Goal: Task Accomplishment & Management: Manage account settings

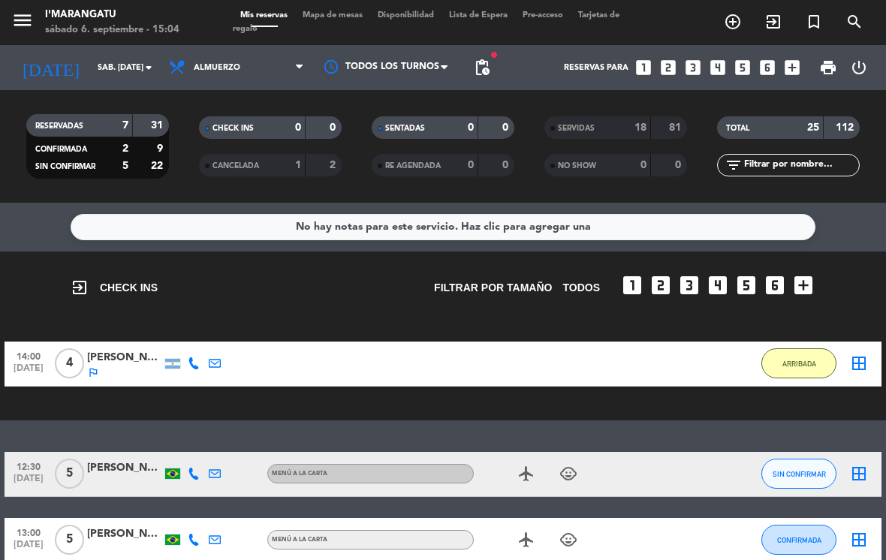
click at [800, 348] on button "ARRIBADA" at bounding box center [798, 363] width 75 height 30
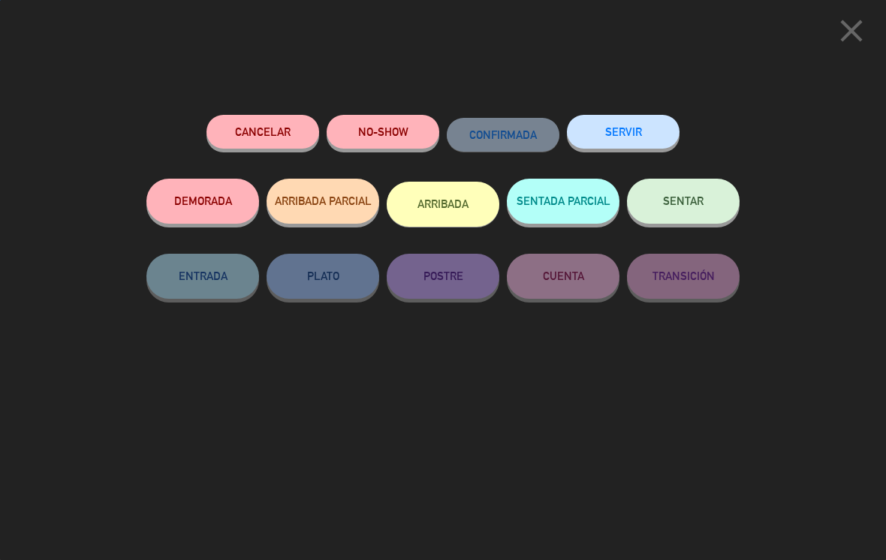
click at [636, 137] on button "SERVIR" at bounding box center [623, 132] width 113 height 34
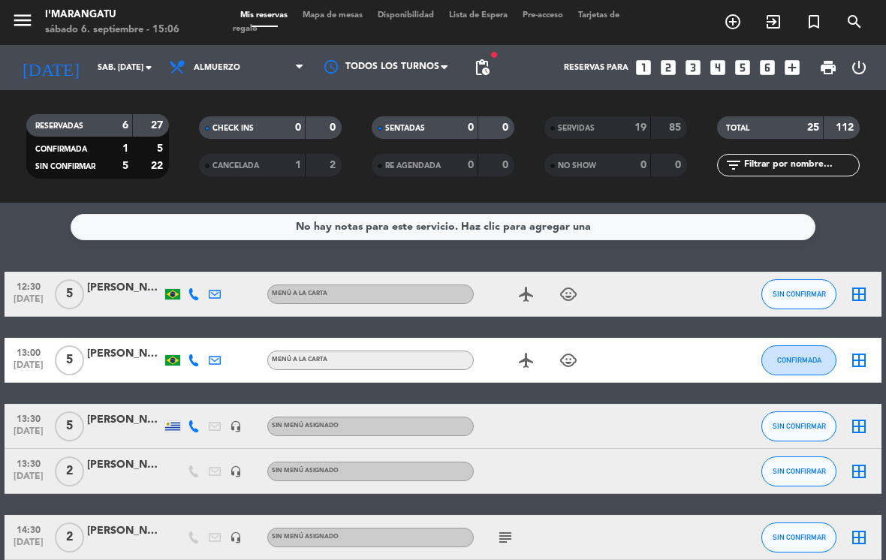
click at [783, 411] on button "SIN CONFIRMAR" at bounding box center [798, 426] width 75 height 30
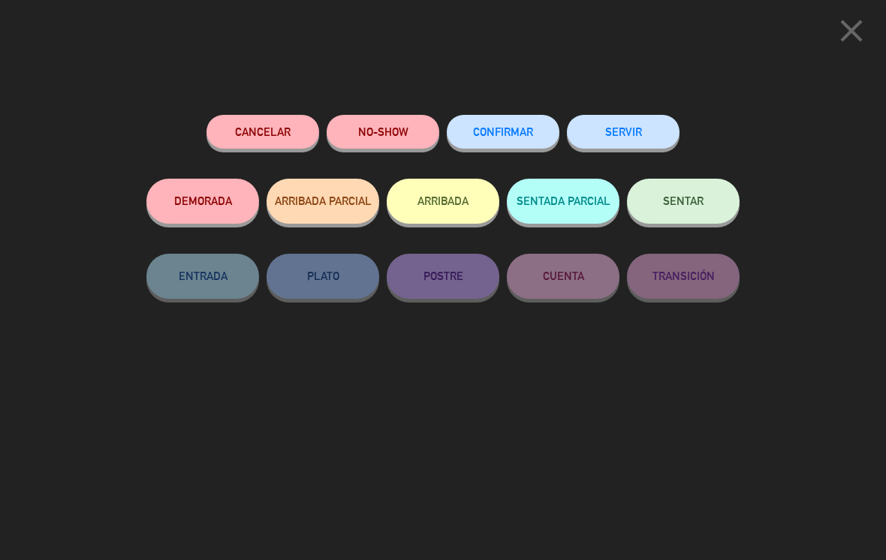
click at [645, 134] on button "SERVIR" at bounding box center [623, 132] width 113 height 34
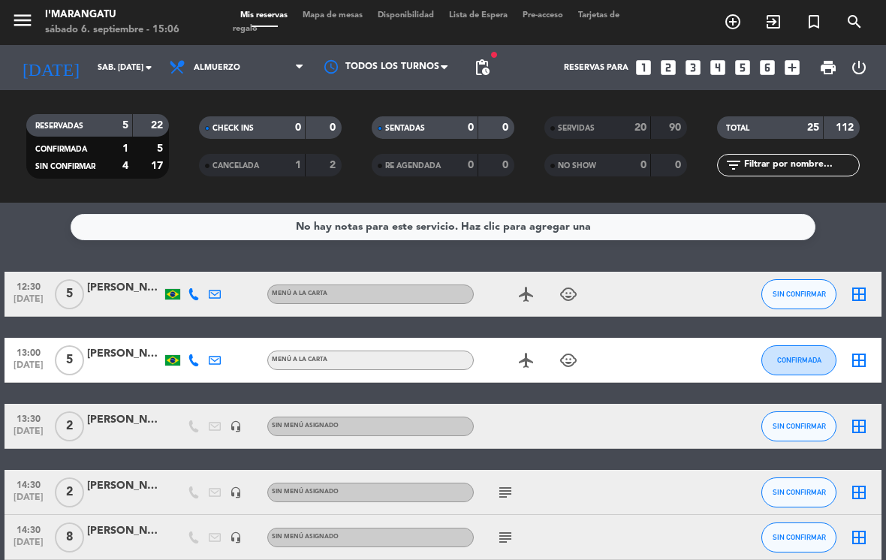
click at [787, 411] on button "SIN CONFIRMAR" at bounding box center [798, 426] width 75 height 30
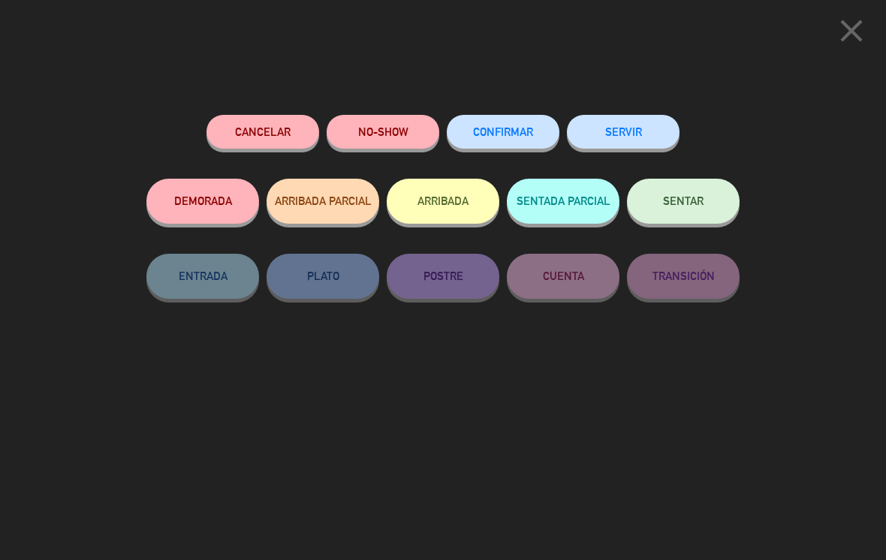
click at [639, 134] on button "SERVIR" at bounding box center [623, 132] width 113 height 34
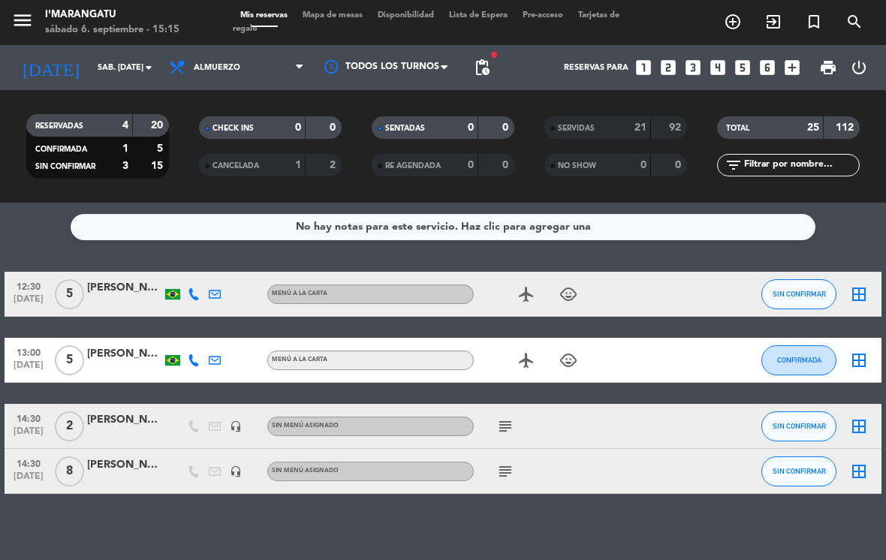
click at [738, 58] on icon "looks_5" at bounding box center [743, 68] width 20 height 20
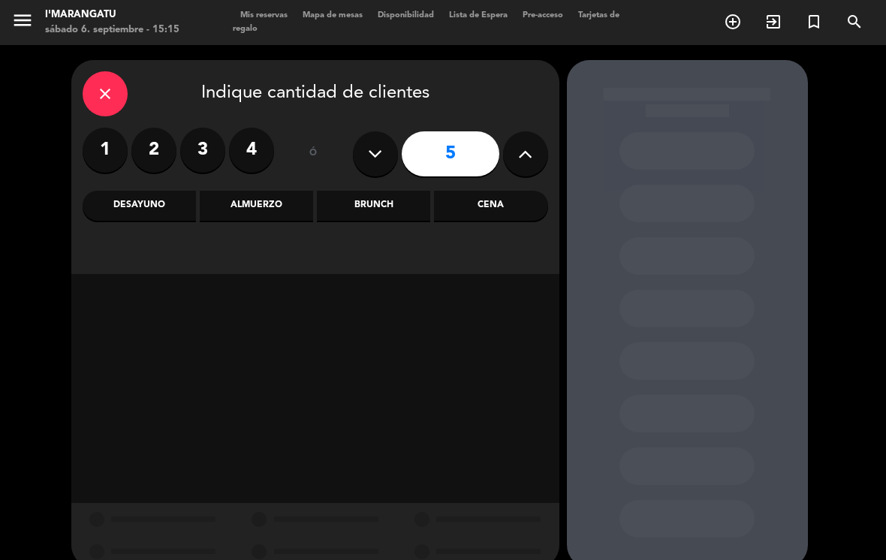
click at [512, 159] on button at bounding box center [525, 153] width 45 height 45
type input "6"
click at [504, 203] on div "Cena" at bounding box center [490, 206] width 113 height 30
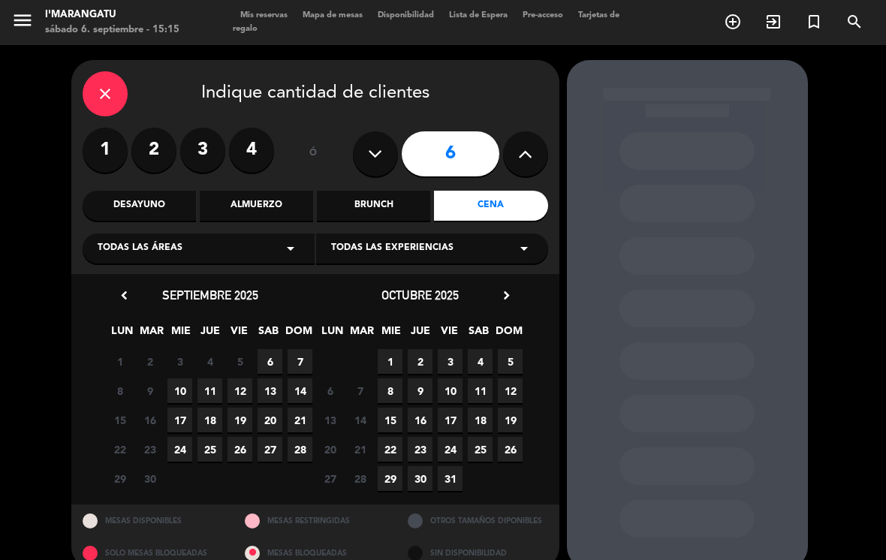
click at [260, 366] on span "6" at bounding box center [269, 361] width 25 height 25
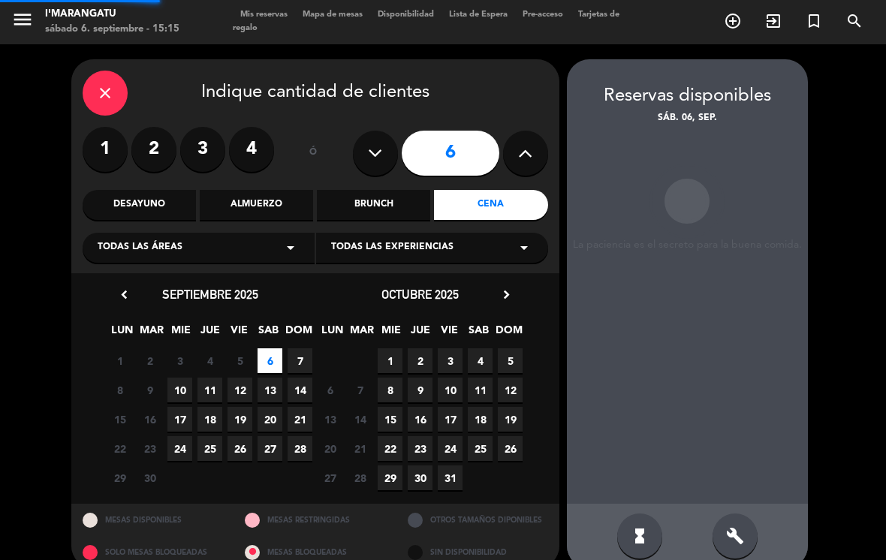
scroll to position [23, 0]
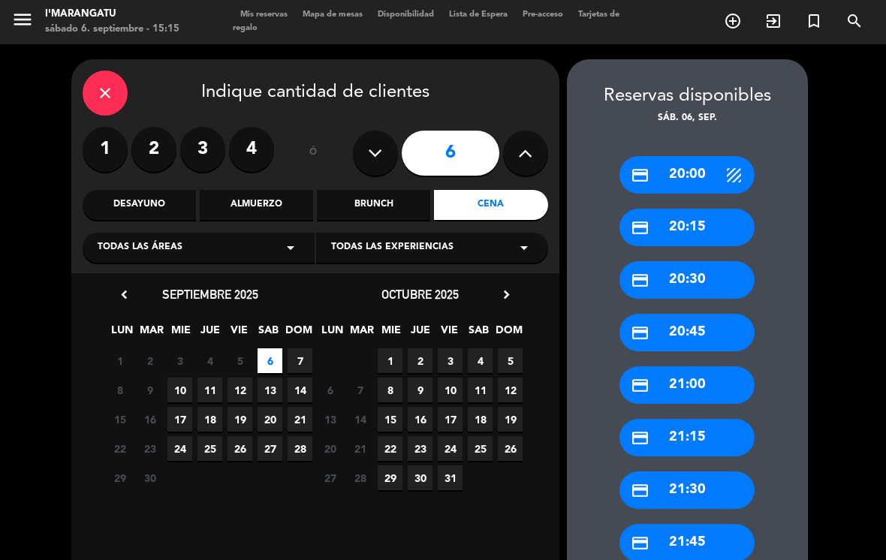
click at [697, 366] on div "credit_card 21:00" at bounding box center [686, 385] width 135 height 38
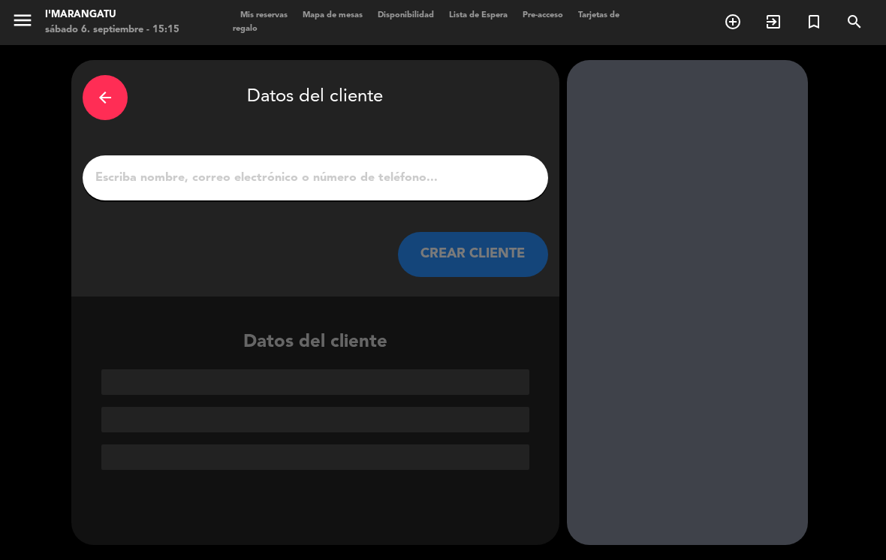
click at [334, 167] on input "1" at bounding box center [315, 177] width 443 height 21
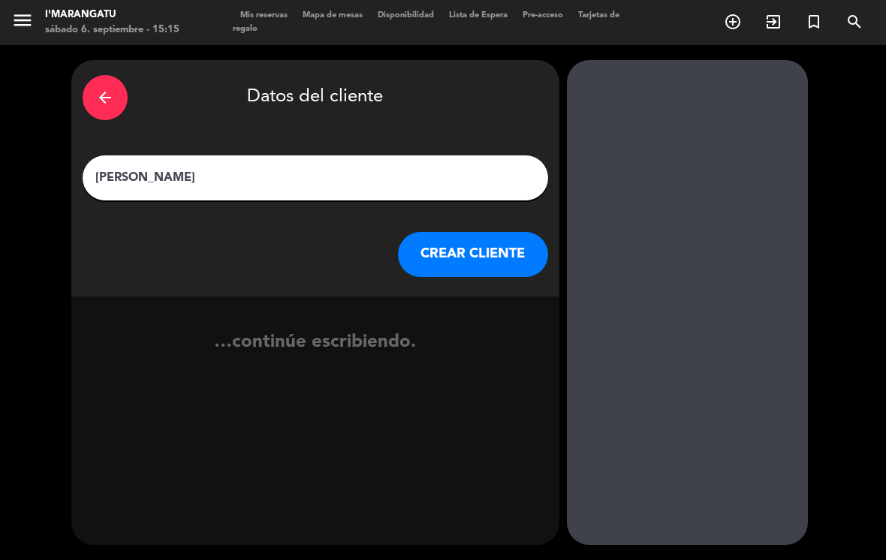
type input "[PERSON_NAME]"
click at [473, 233] on button "CREAR CLIENTE" at bounding box center [473, 254] width 150 height 45
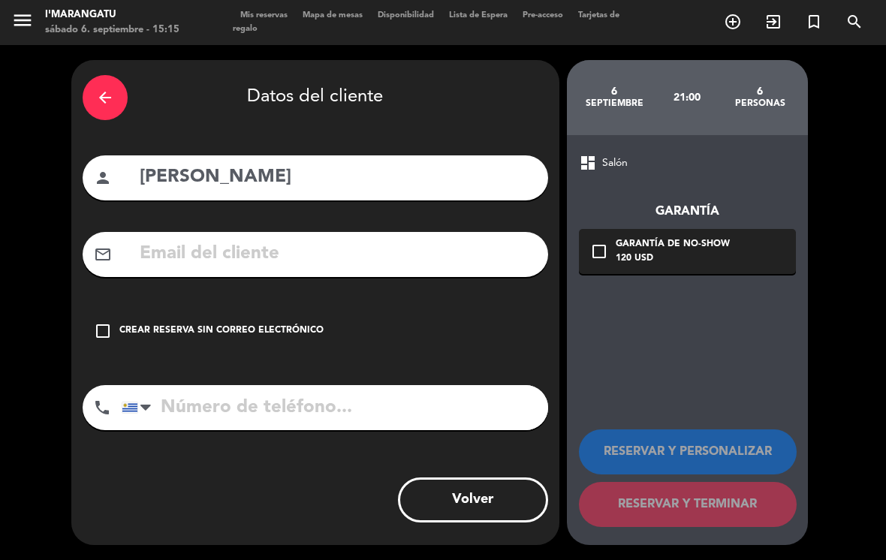
click at [99, 321] on div "check_box_outline_blank Crear reserva sin correo electrónico" at bounding box center [315, 330] width 465 height 45
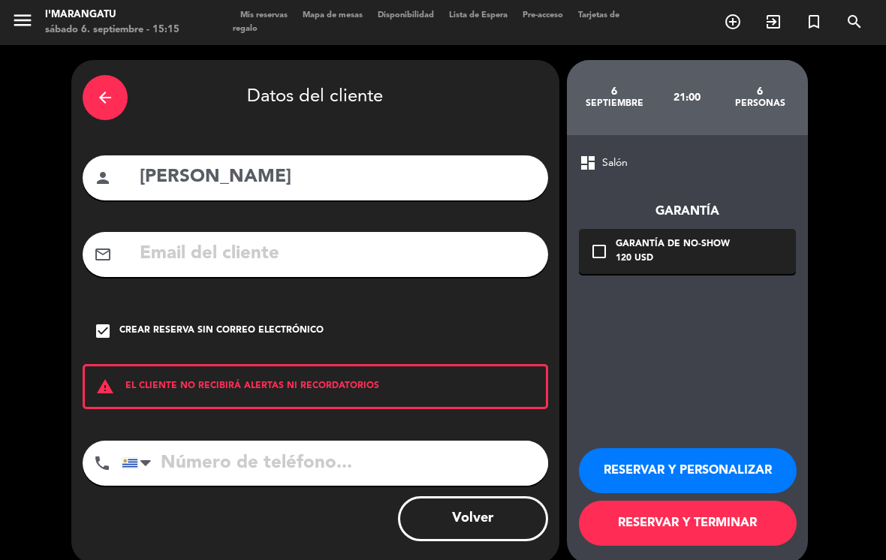
click at [310, 446] on input "tel" at bounding box center [335, 463] width 426 height 45
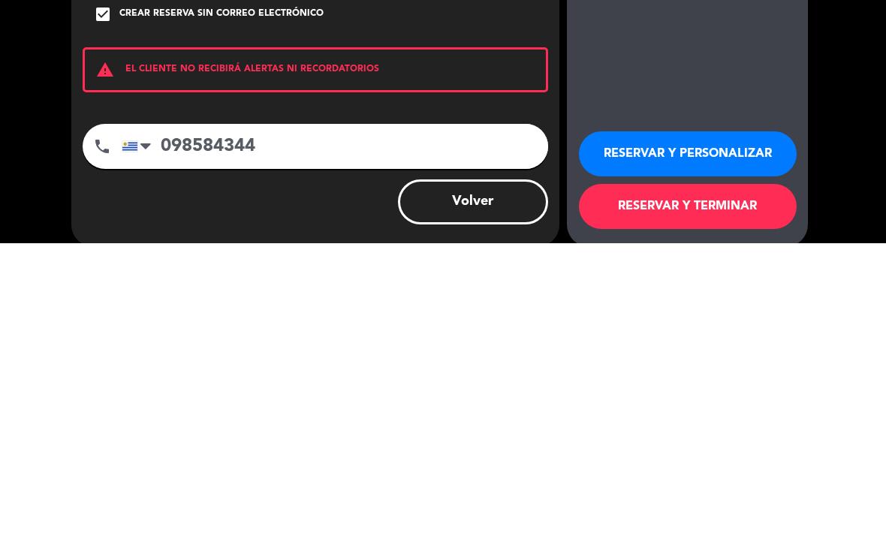
type input "098584344"
click at [674, 448] on button "RESERVAR Y PERSONALIZAR" at bounding box center [688, 470] width 218 height 45
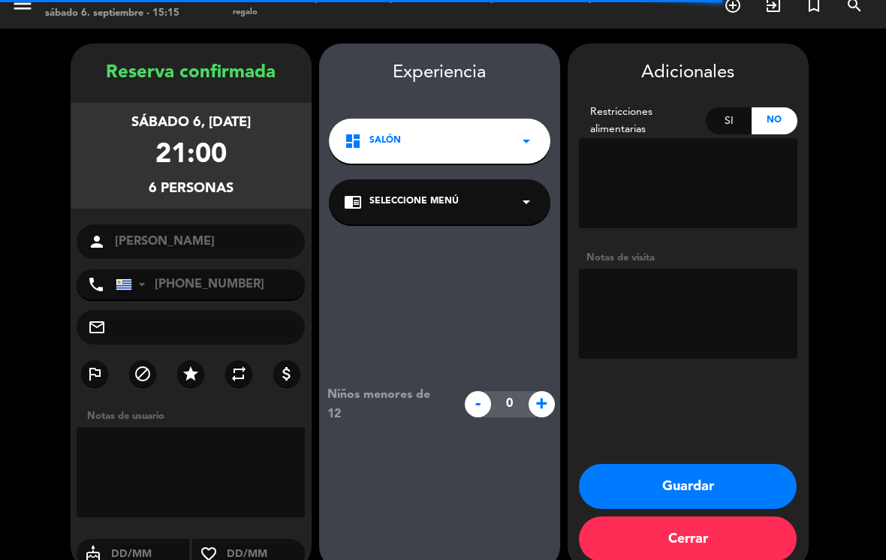
scroll to position [17, 0]
click at [686, 464] on button "Guardar" at bounding box center [688, 486] width 218 height 45
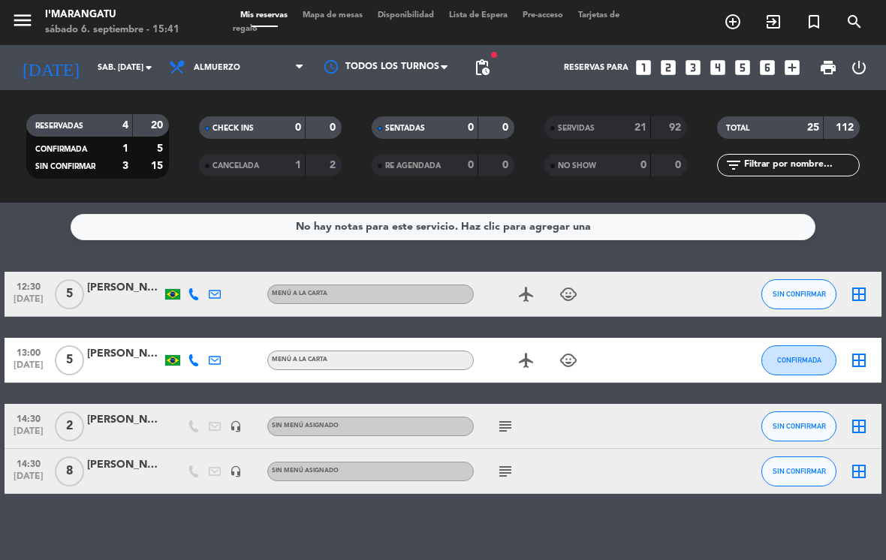
click at [819, 467] on span "SIN CONFIRMAR" at bounding box center [798, 471] width 53 height 8
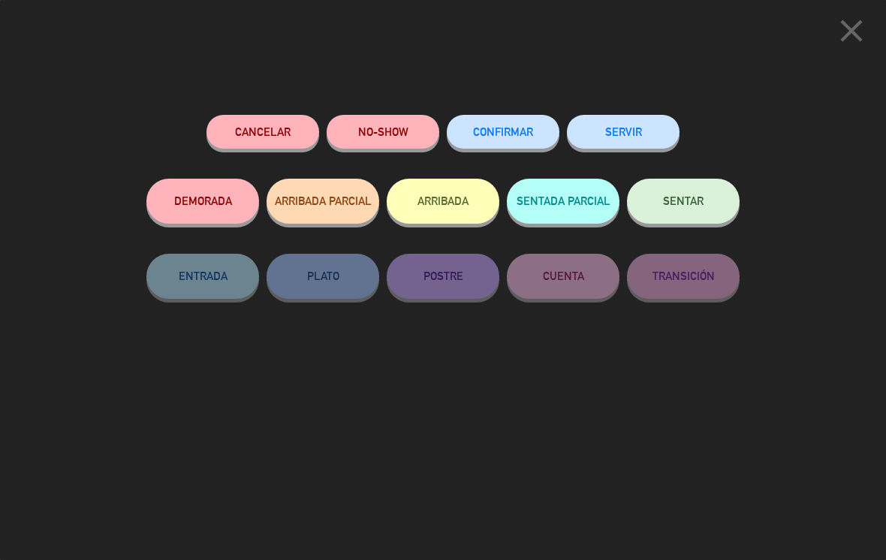
click at [640, 134] on button "SERVIR" at bounding box center [623, 132] width 113 height 34
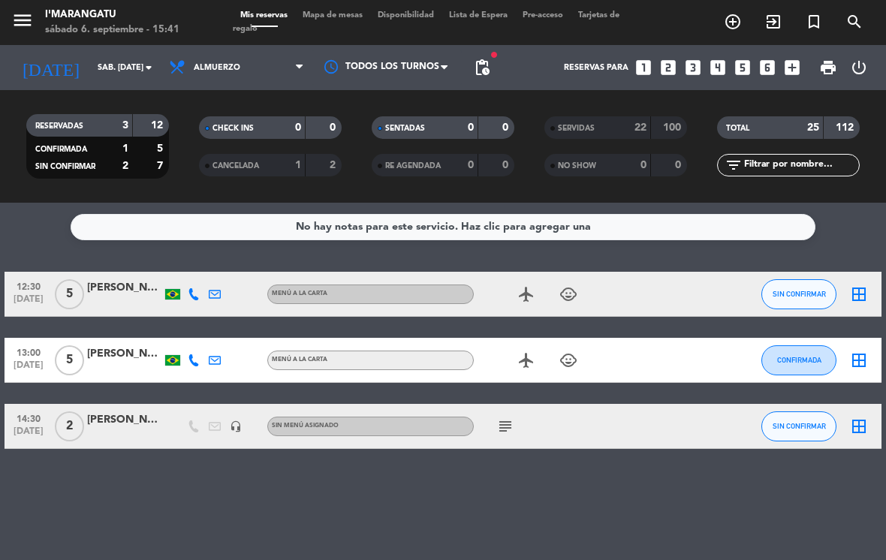
click at [510, 417] on icon "subject" at bounding box center [505, 426] width 18 height 18
click at [790, 422] on span "SIN CONFIRMAR" at bounding box center [798, 426] width 53 height 8
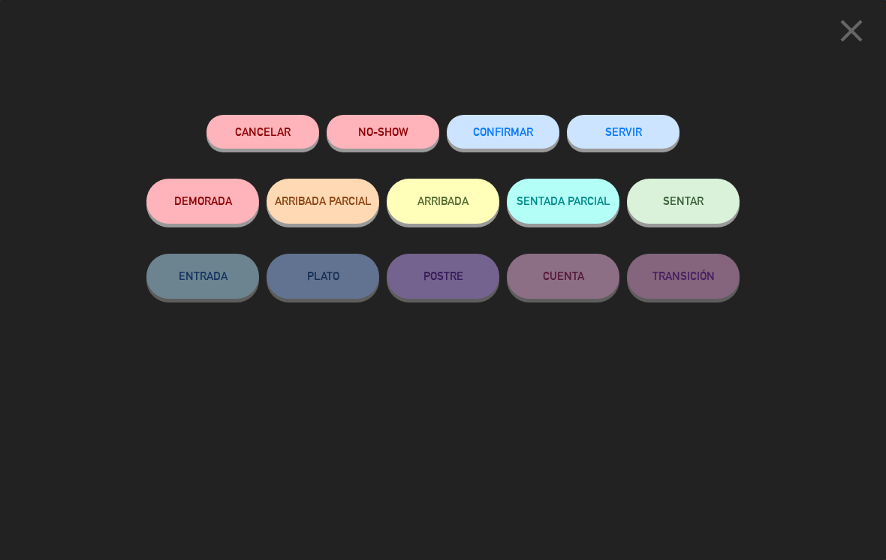
click at [642, 134] on button "SERVIR" at bounding box center [623, 132] width 113 height 34
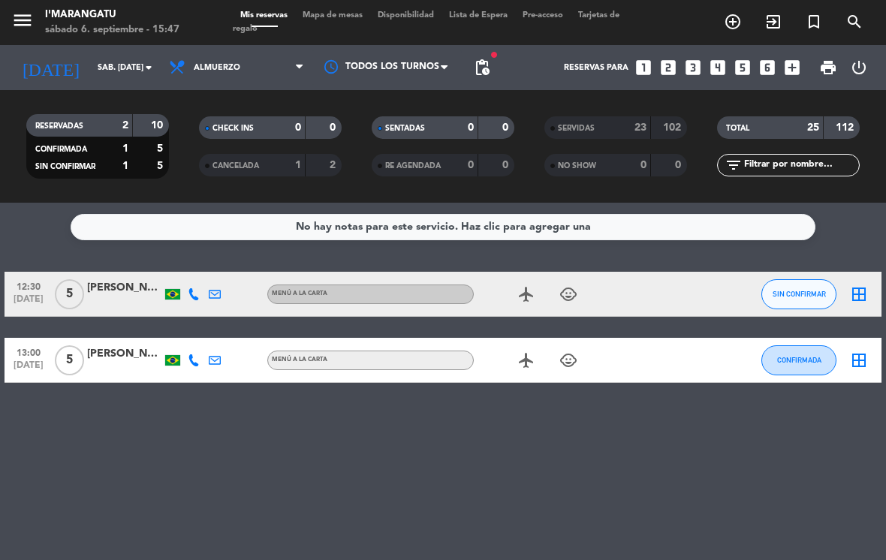
click at [231, 63] on span "Almuerzo" at bounding box center [217, 68] width 47 height 10
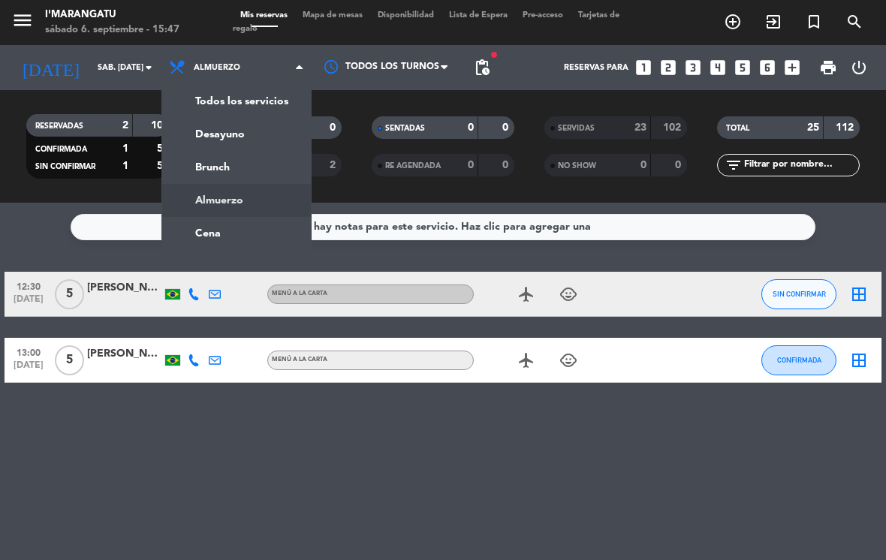
click at [230, 196] on ng-component "menu I'marangatu sábado 6. septiembre - 15:47 Mis reservas Mapa de mesas Dispon…" at bounding box center [443, 280] width 886 height 560
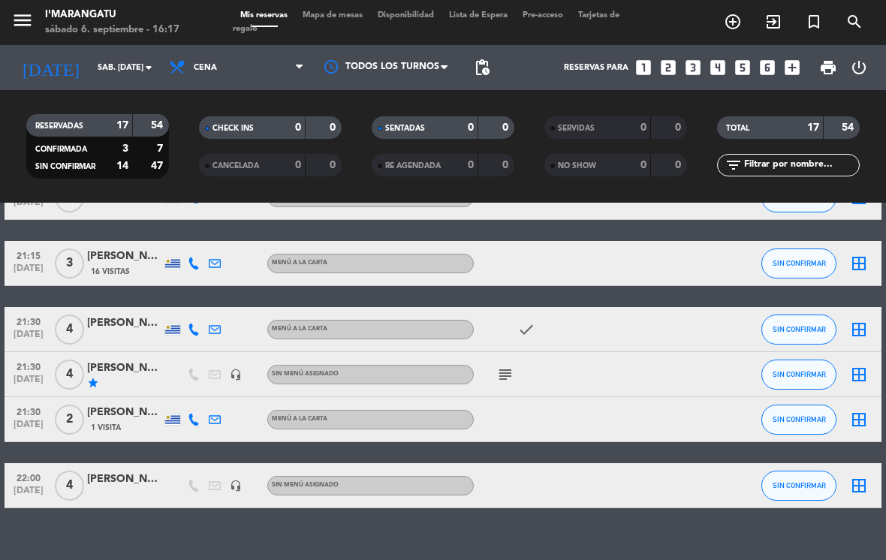
scroll to position [676, 0]
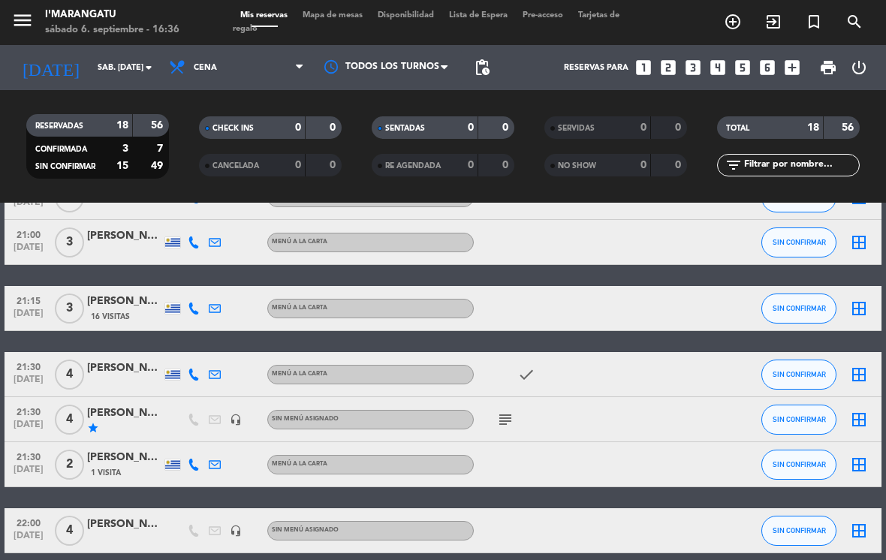
click at [743, 74] on icon "looks_5" at bounding box center [743, 68] width 20 height 20
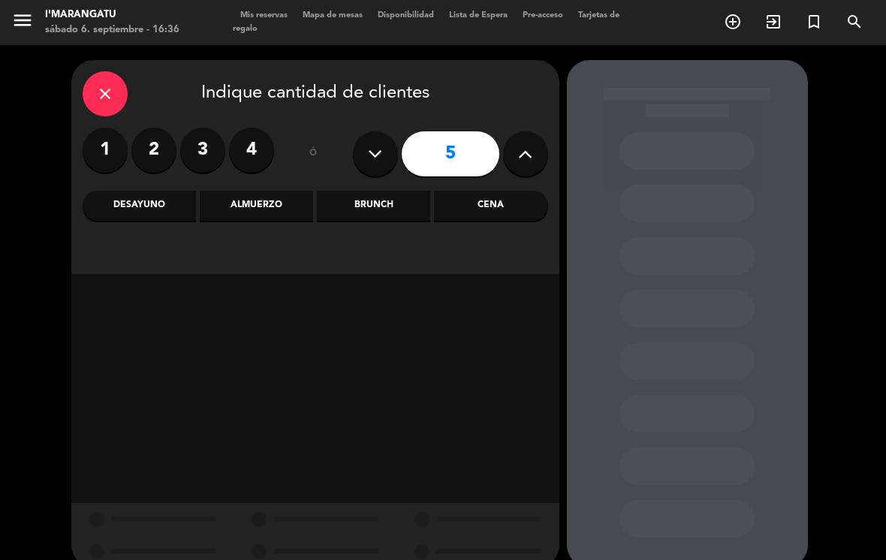
click at [504, 209] on div "Cena" at bounding box center [490, 206] width 113 height 30
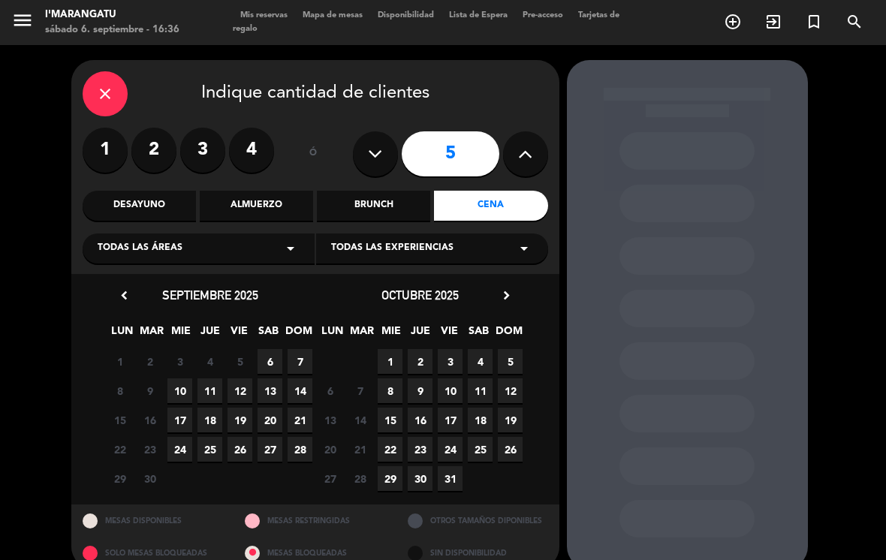
click at [272, 354] on span "6" at bounding box center [269, 361] width 25 height 25
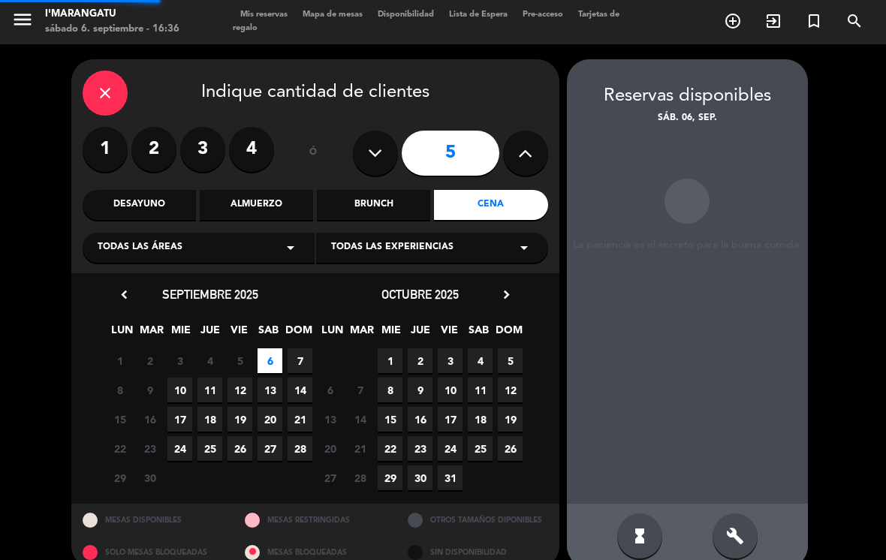
scroll to position [23, 0]
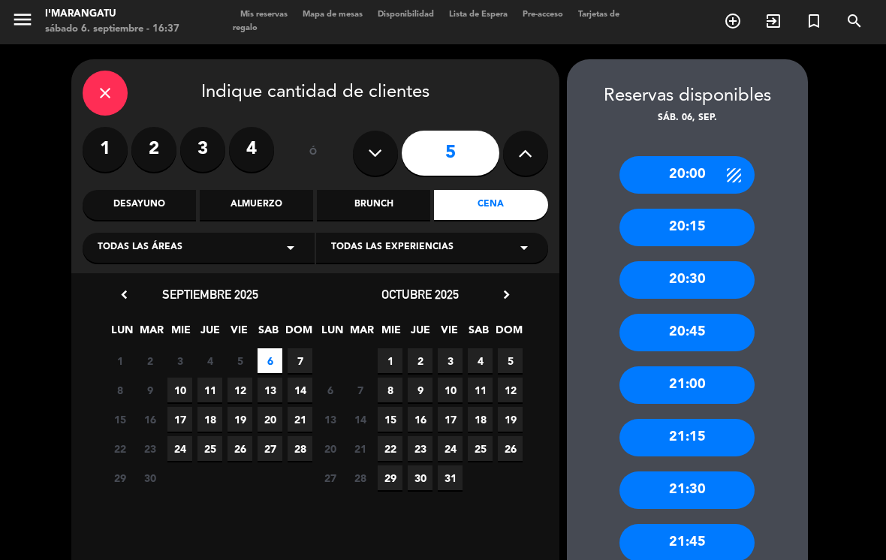
click at [695, 318] on div "20:45" at bounding box center [686, 333] width 135 height 38
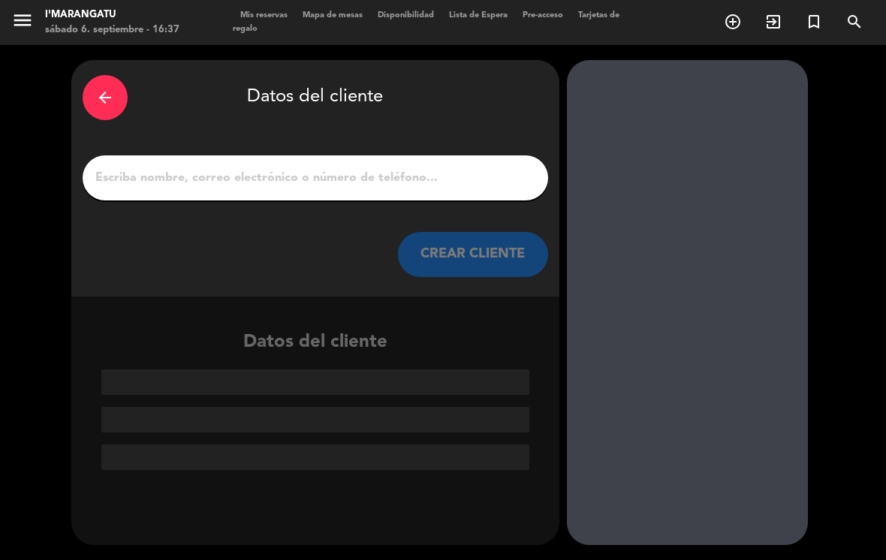
click at [226, 167] on input "1" at bounding box center [315, 177] width 443 height 21
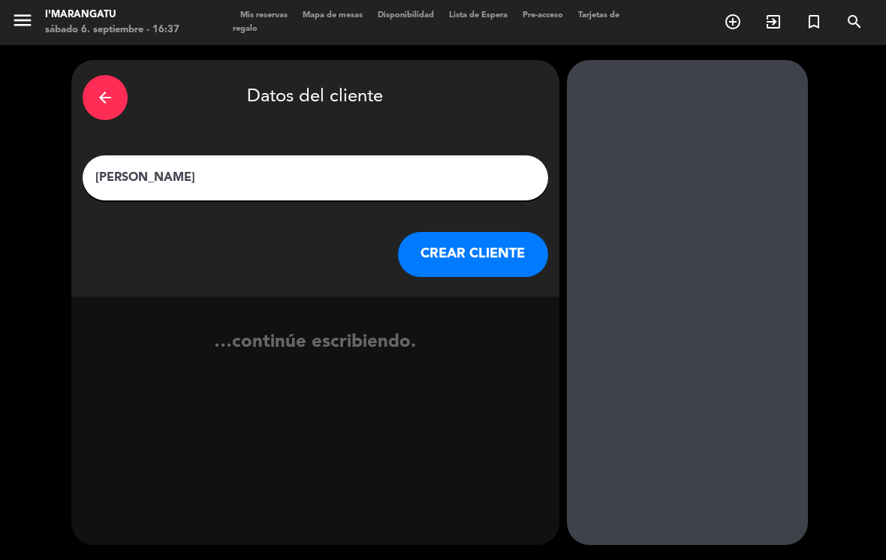
type input "[PERSON_NAME]"
click at [493, 232] on button "CREAR CLIENTE" at bounding box center [473, 254] width 150 height 45
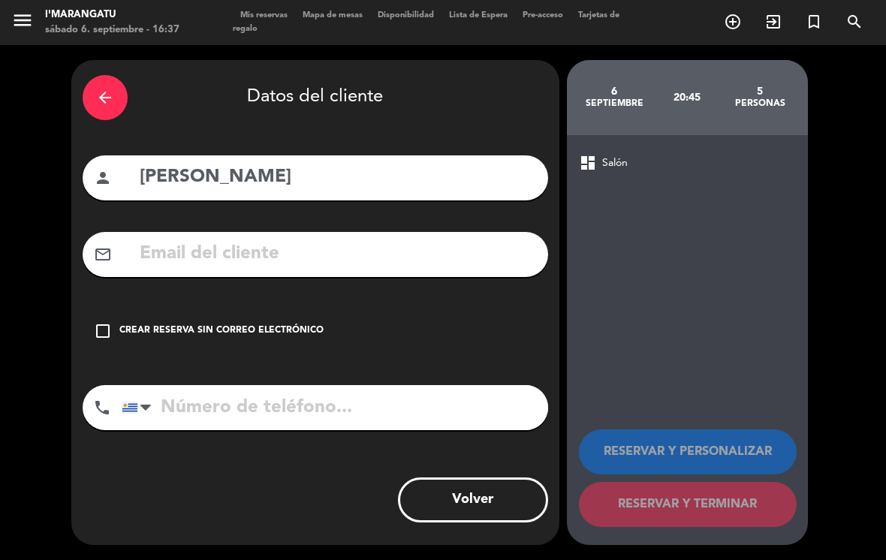
click at [110, 324] on div "check_box_outline_blank Crear reserva sin correo electrónico" at bounding box center [315, 330] width 465 height 45
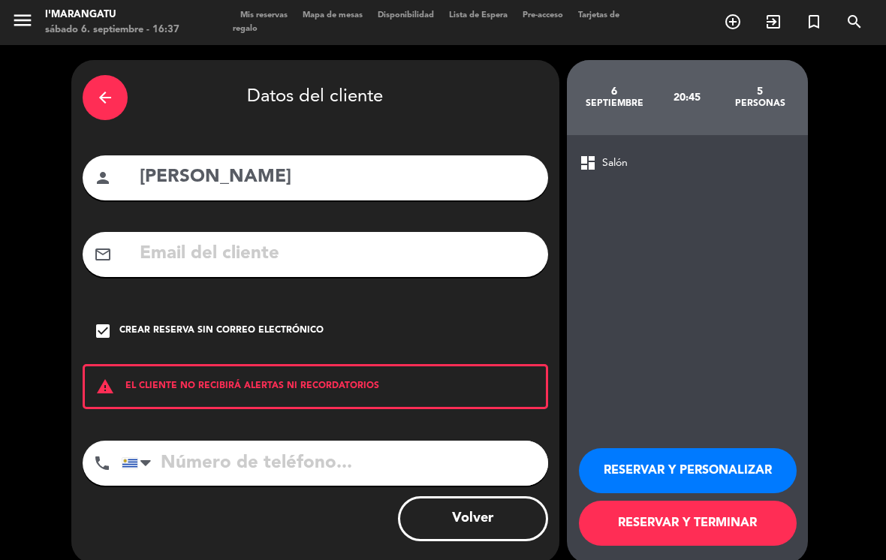
click at [194, 441] on input "tel" at bounding box center [335, 463] width 426 height 45
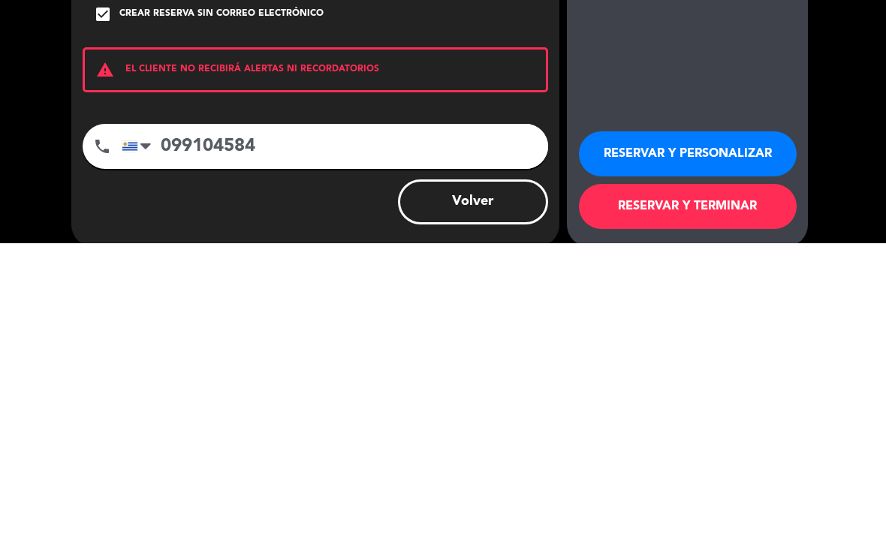
type input "099104584"
click at [752, 501] on button "RESERVAR Y TERMINAR" at bounding box center [688, 523] width 218 height 45
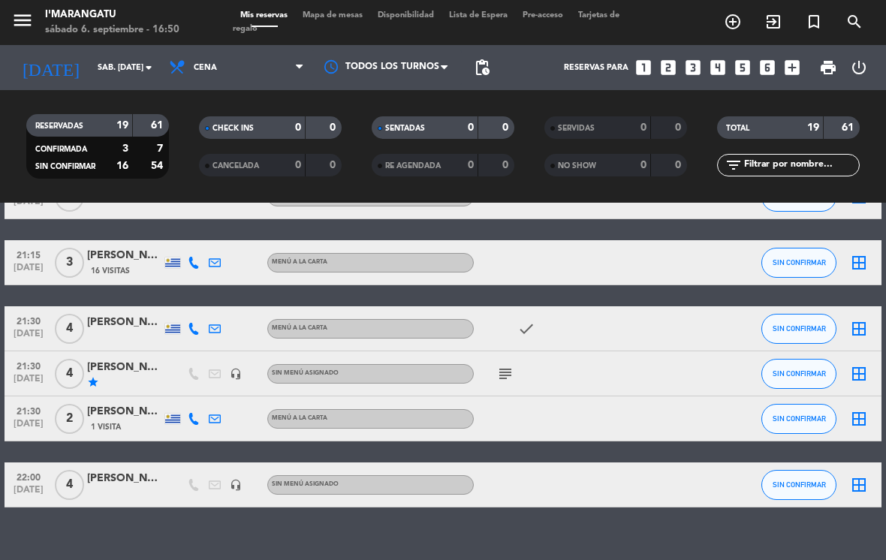
scroll to position [766, 0]
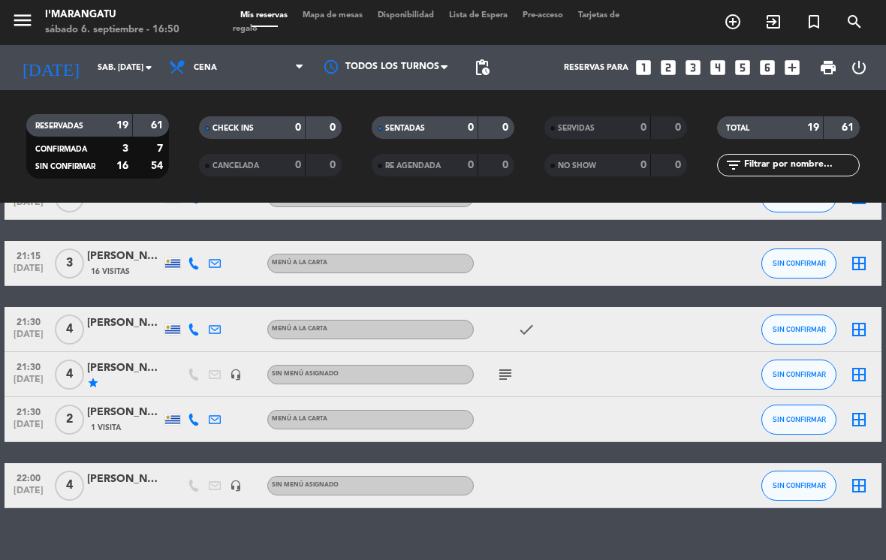
click at [131, 360] on div "[PERSON_NAME]" at bounding box center [124, 368] width 75 height 17
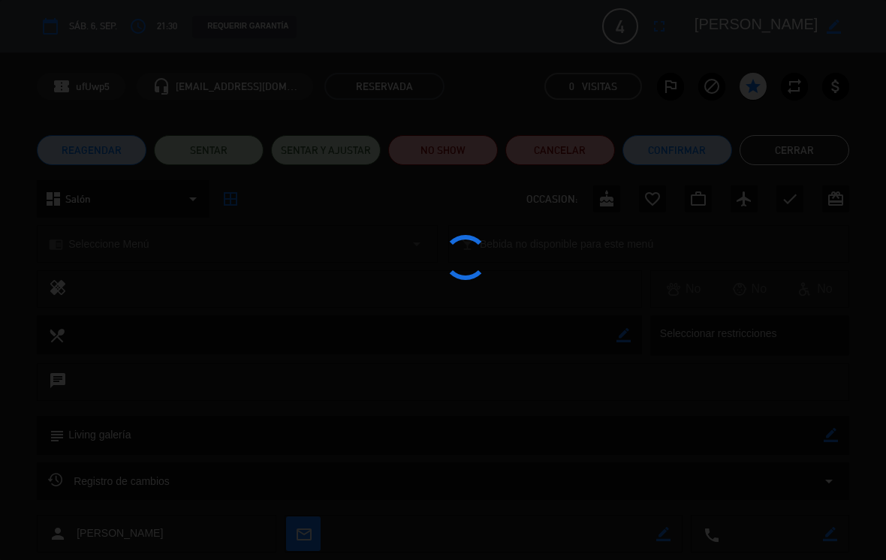
click at [615, 145] on div at bounding box center [443, 280] width 886 height 560
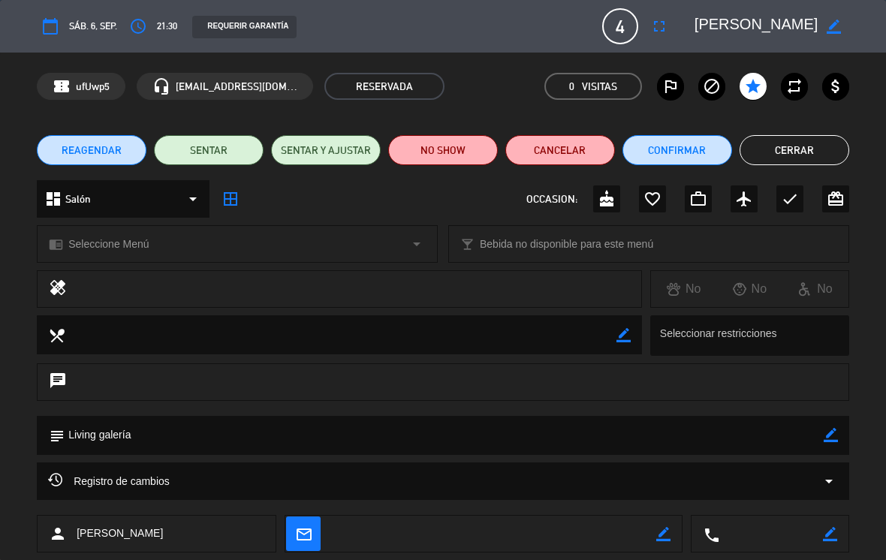
click at [692, 48] on div "calendar_today sáb. 6, sep. access_time 21:30 REQUERIR GARANTÍA 4 [PERSON_NAME]…" at bounding box center [443, 26] width 886 height 53
click at [625, 39] on span "4" at bounding box center [620, 26] width 36 height 36
click at [661, 26] on icon "fullscreen" at bounding box center [659, 26] width 18 height 18
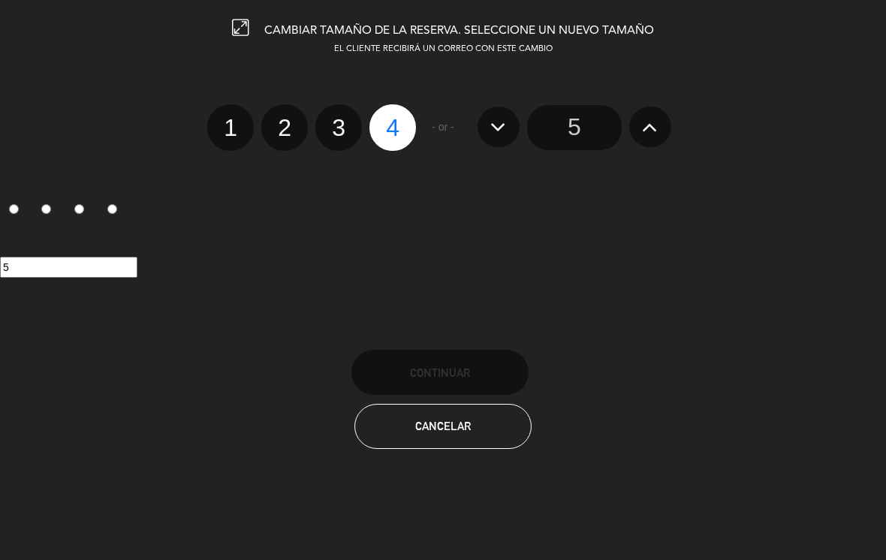
click at [570, 134] on input "5" at bounding box center [574, 127] width 95 height 45
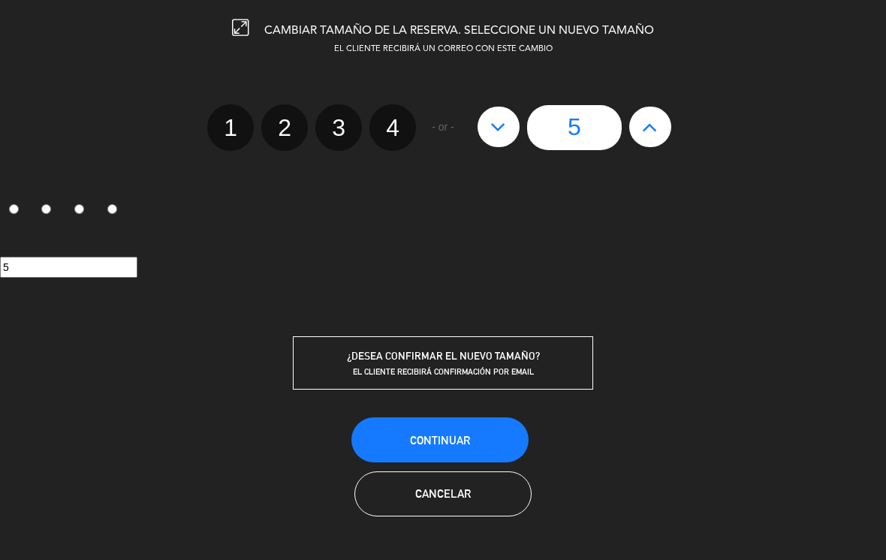
click at [468, 449] on button "Continuar" at bounding box center [439, 439] width 177 height 45
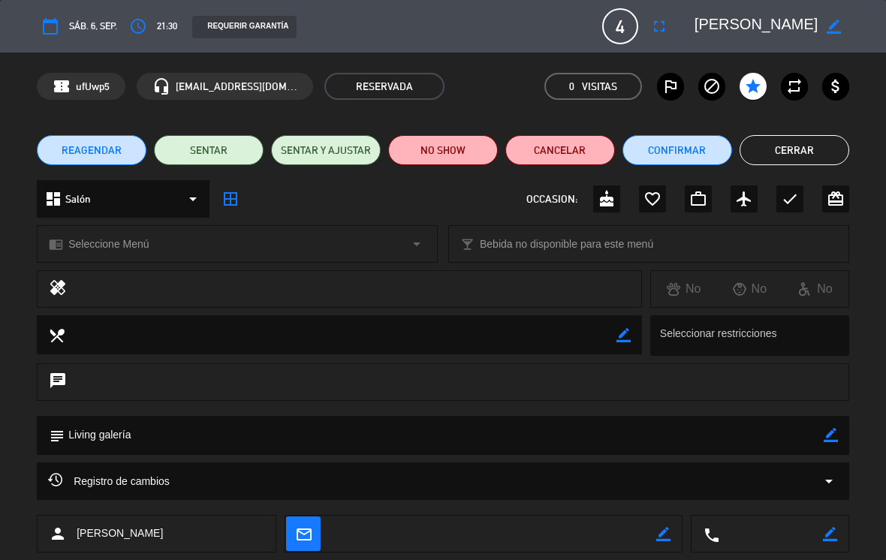
click at [839, 23] on icon "border_color" at bounding box center [833, 27] width 14 height 14
click at [655, 30] on icon "fullscreen" at bounding box center [659, 26] width 18 height 18
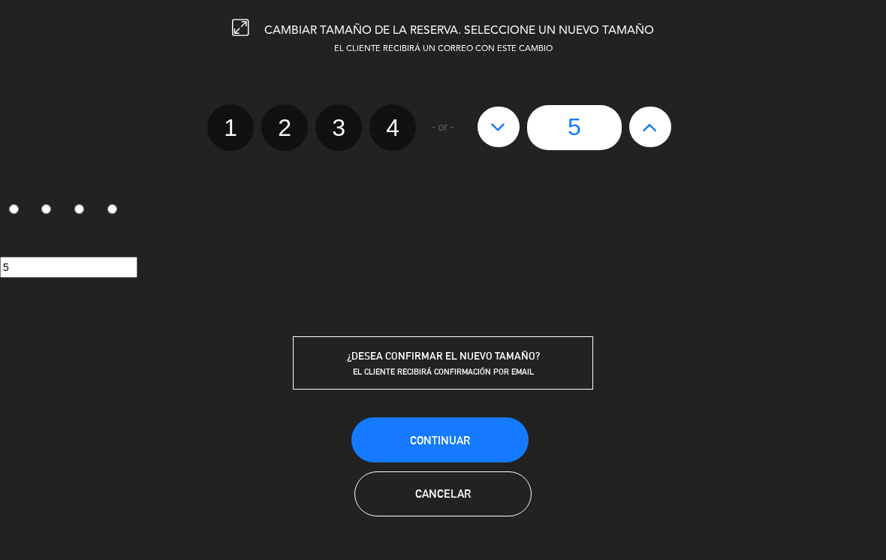
click at [496, 435] on button "Continuar" at bounding box center [439, 439] width 177 height 45
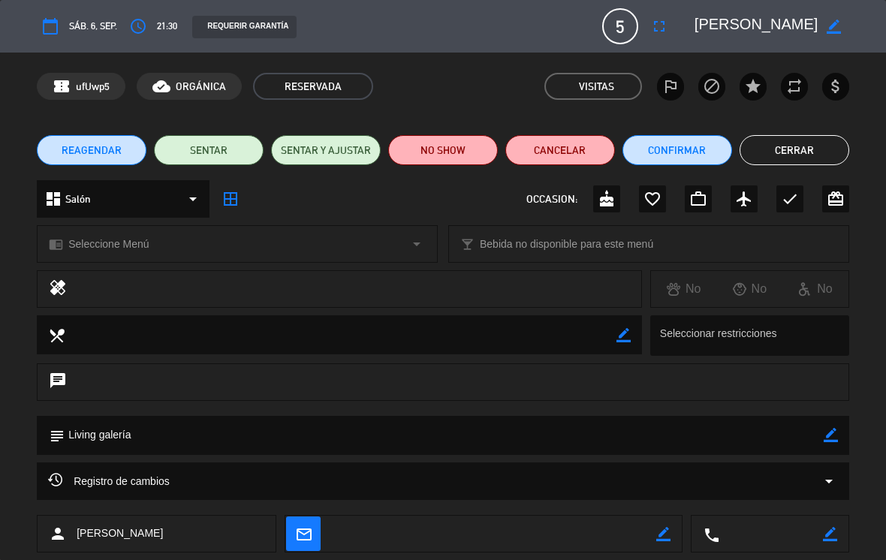
click at [818, 151] on button "Cerrar" at bounding box center [794, 150] width 110 height 30
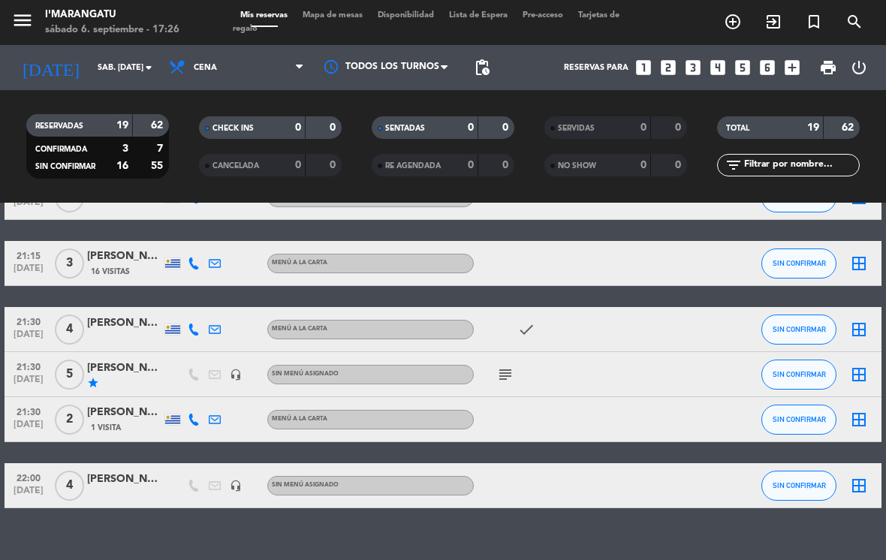
click at [507, 366] on icon "subject" at bounding box center [505, 375] width 18 height 18
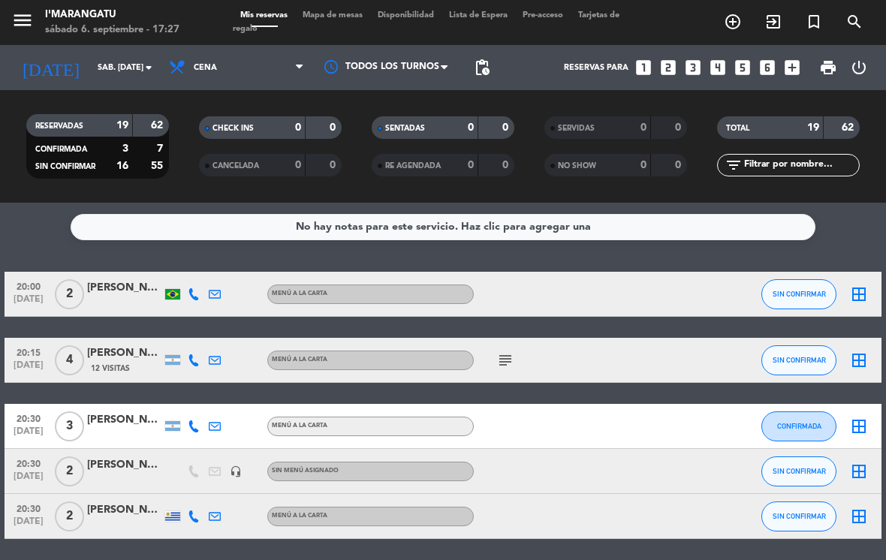
scroll to position [0, 0]
click at [797, 58] on icon "add_box" at bounding box center [792, 68] width 20 height 20
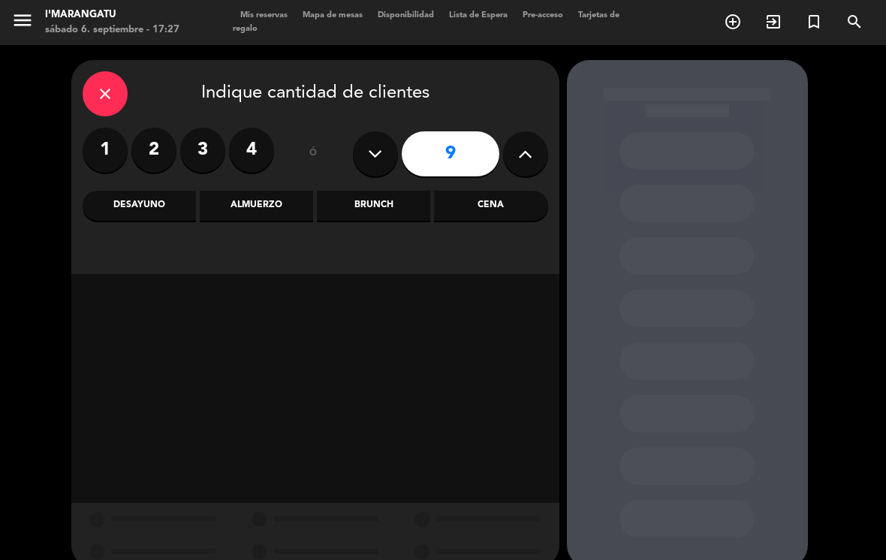
click at [387, 155] on button at bounding box center [375, 153] width 45 height 45
click at [383, 159] on button at bounding box center [375, 153] width 45 height 45
type input "7"
click at [522, 209] on div "Cena" at bounding box center [490, 206] width 113 height 30
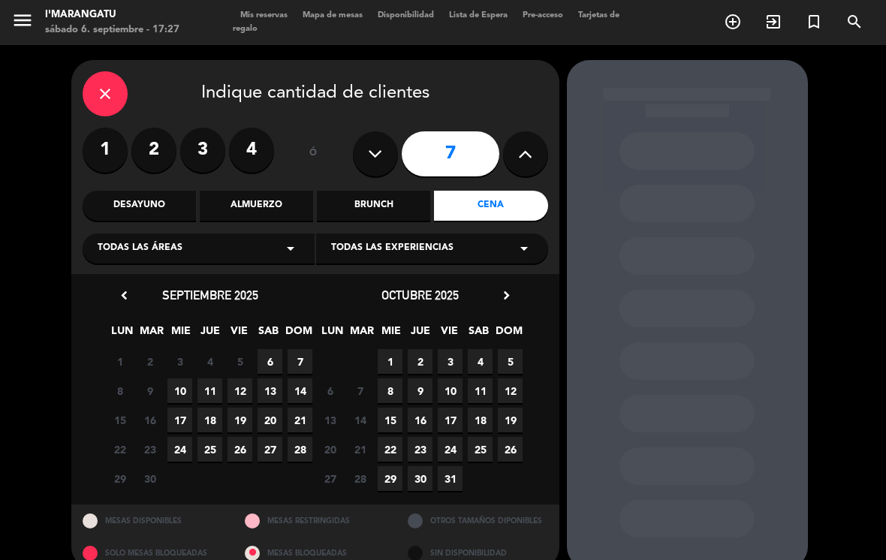
click at [274, 352] on span "6" at bounding box center [269, 361] width 25 height 25
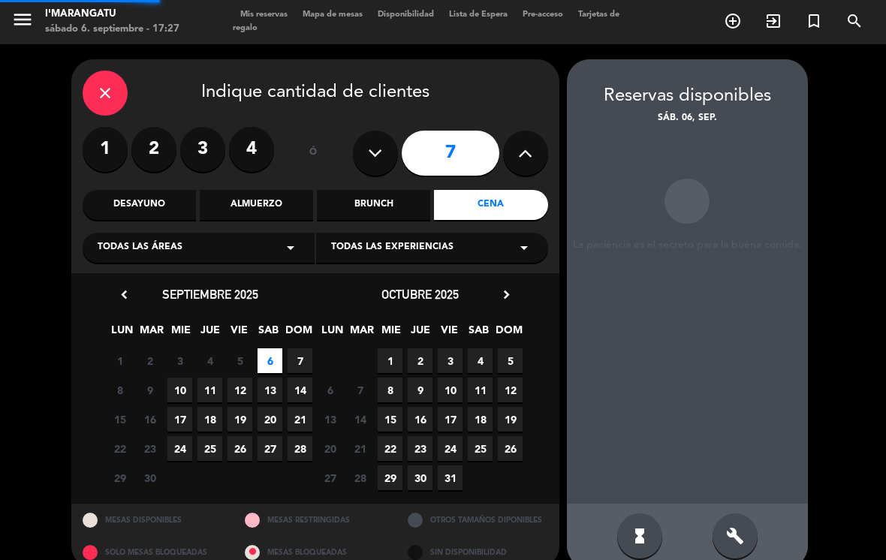
scroll to position [23, 0]
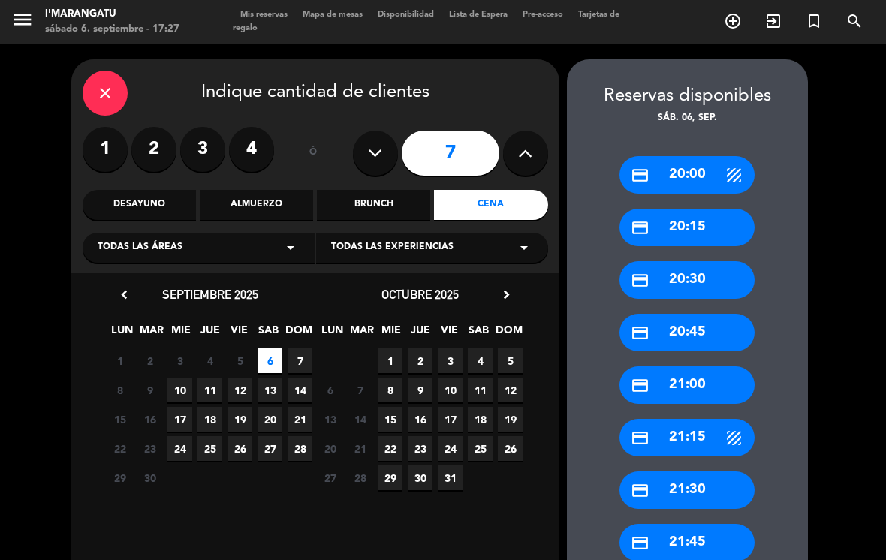
click at [714, 369] on div "credit_card 21:00" at bounding box center [686, 385] width 135 height 38
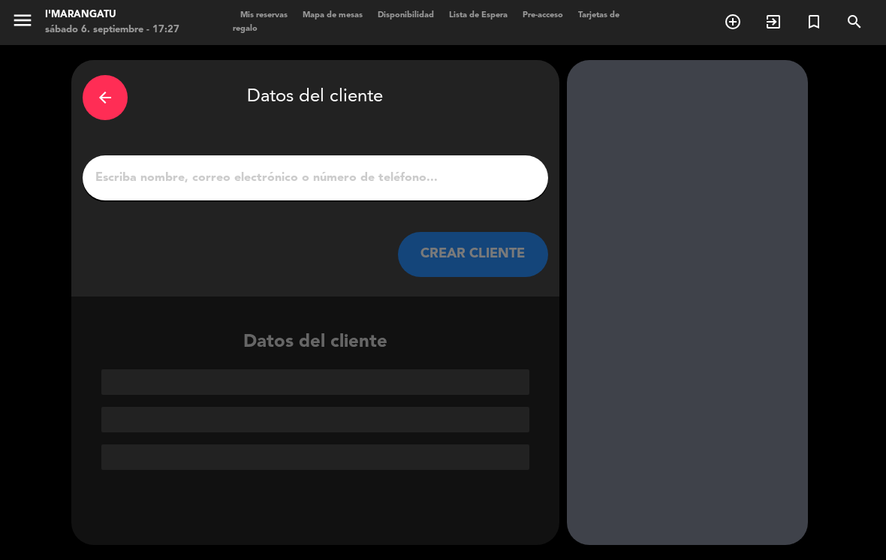
scroll to position [0, 0]
click at [480, 167] on input "1" at bounding box center [315, 177] width 443 height 21
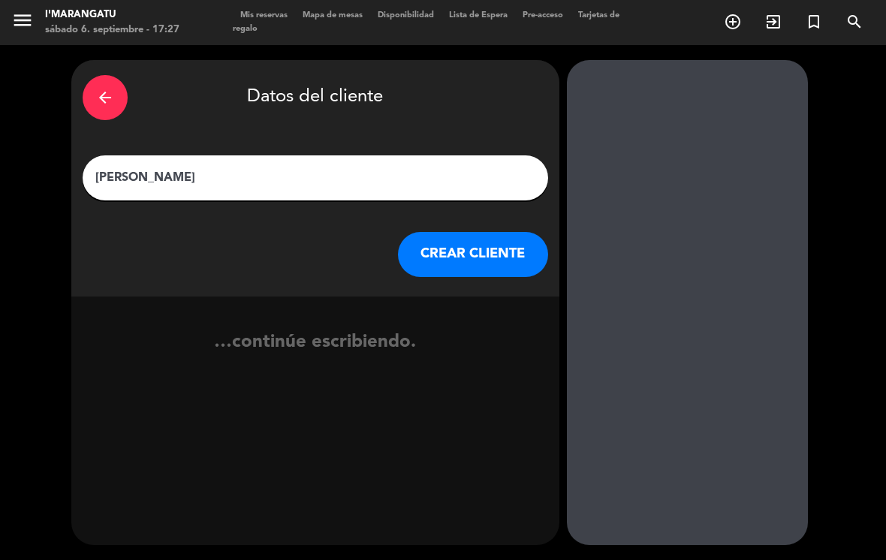
type input "[PERSON_NAME]"
click at [495, 232] on button "CREAR CLIENTE" at bounding box center [473, 254] width 150 height 45
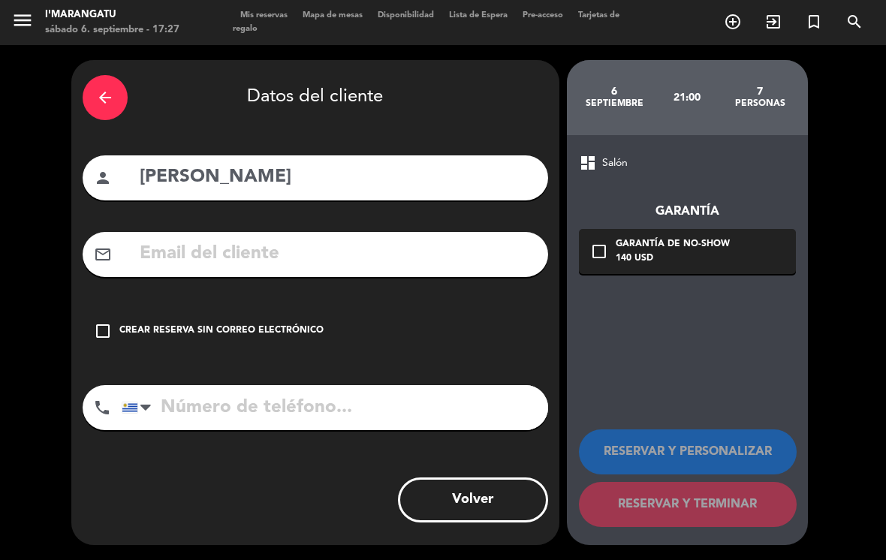
click at [107, 322] on icon "check_box_outline_blank" at bounding box center [103, 331] width 18 height 18
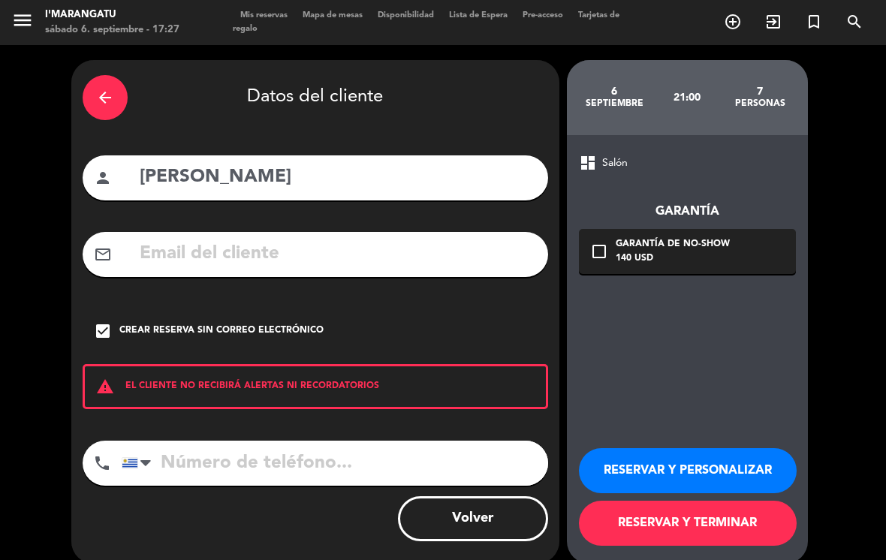
click at [336, 441] on input "tel" at bounding box center [335, 463] width 426 height 45
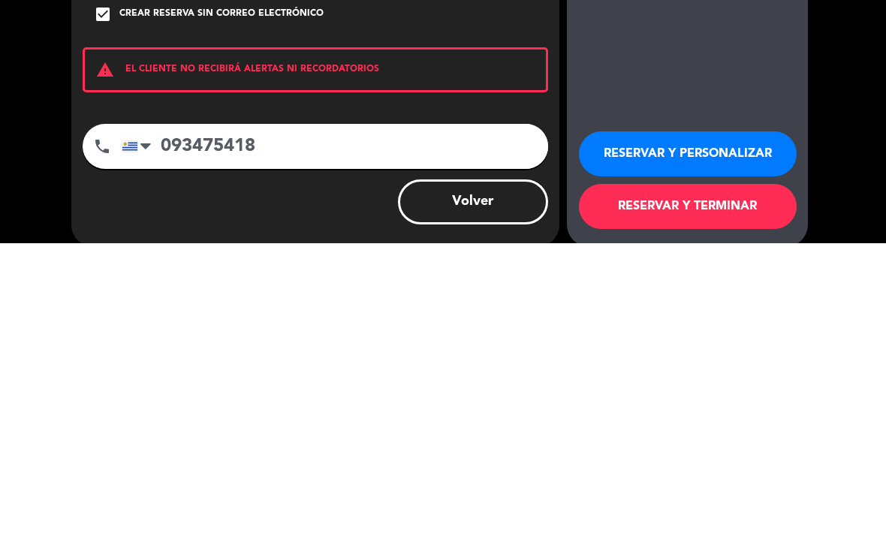
type input "093475418"
click at [715, 501] on button "RESERVAR Y TERMINAR" at bounding box center [688, 523] width 218 height 45
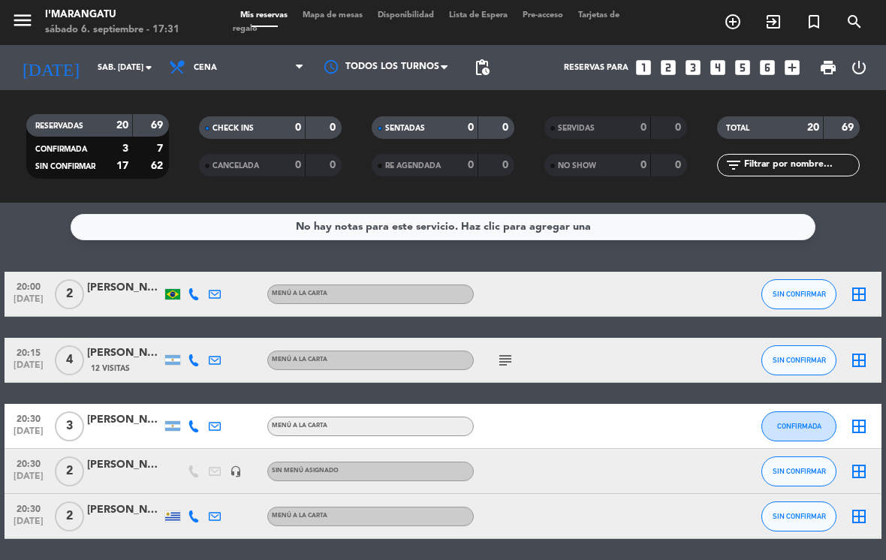
click at [806, 45] on div "Reservas para looks_one looks_two looks_3 looks_4 looks_5 looks_6 add_box" at bounding box center [652, 67] width 310 height 45
click at [790, 58] on icon "add_box" at bounding box center [792, 68] width 20 height 20
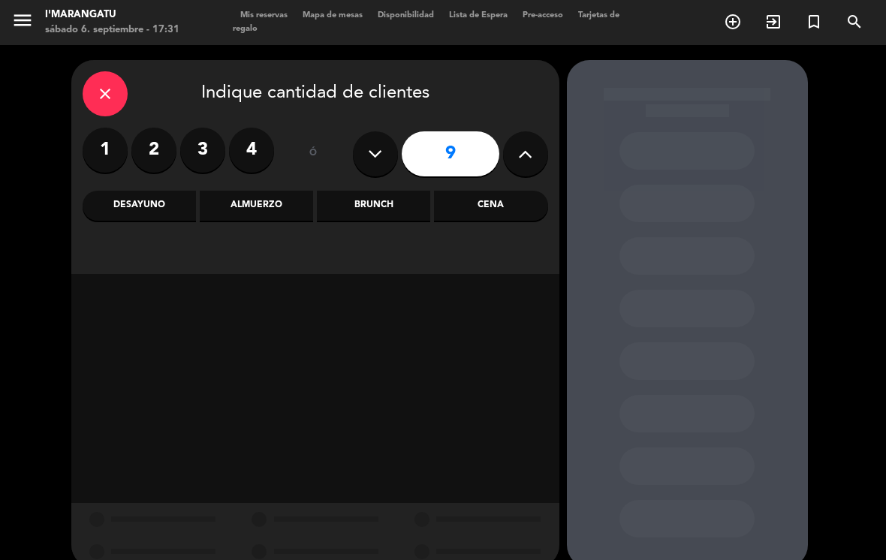
click at [375, 143] on icon at bounding box center [375, 154] width 14 height 23
click at [378, 143] on icon at bounding box center [375, 154] width 14 height 23
type input "7"
click at [503, 191] on div "Cena" at bounding box center [490, 206] width 113 height 30
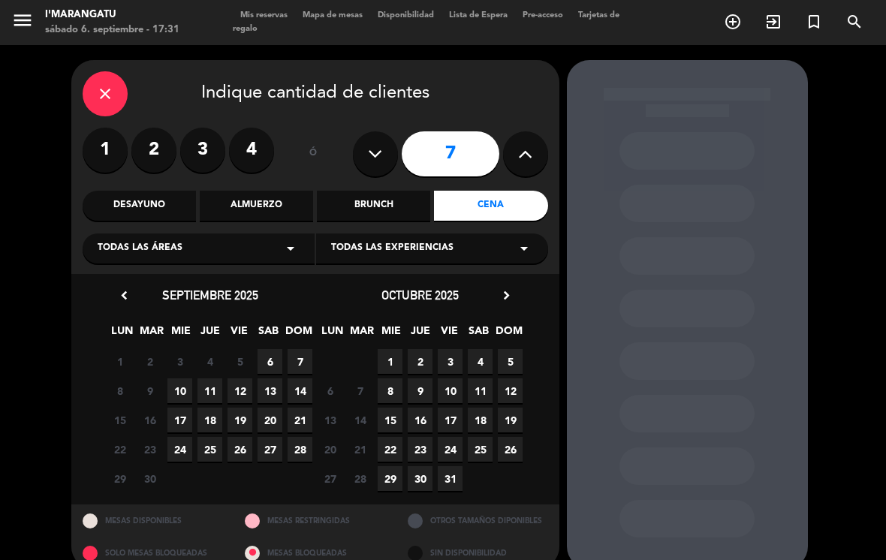
click at [284, 347] on div "1 2 3 4 5 6 7" at bounding box center [210, 361] width 210 height 29
click at [269, 349] on span "6" at bounding box center [269, 361] width 25 height 25
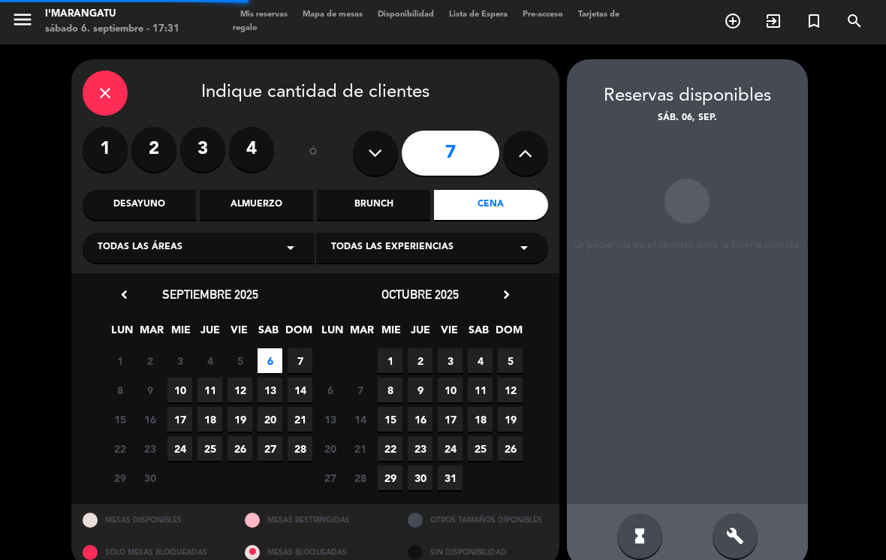
scroll to position [1, 0]
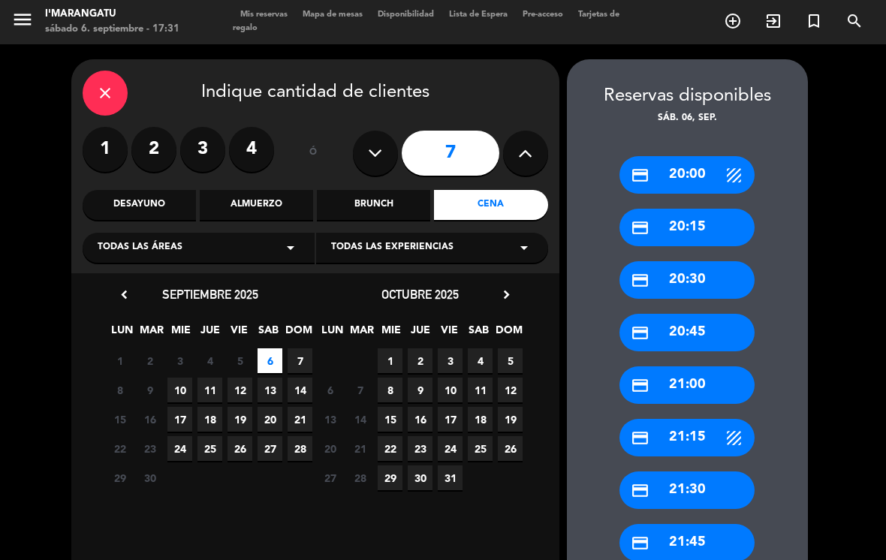
click at [713, 261] on div "credit_card 20:30" at bounding box center [686, 280] width 135 height 38
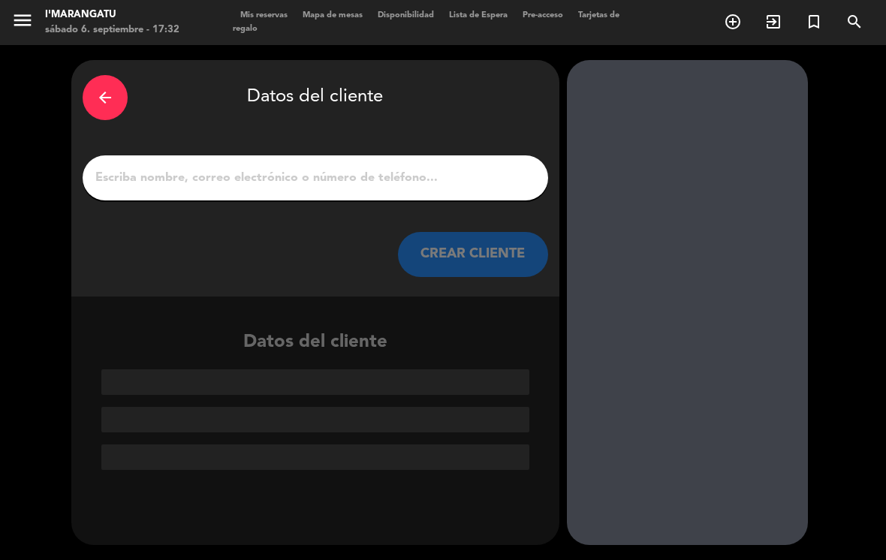
click at [438, 167] on input "1" at bounding box center [315, 177] width 443 height 21
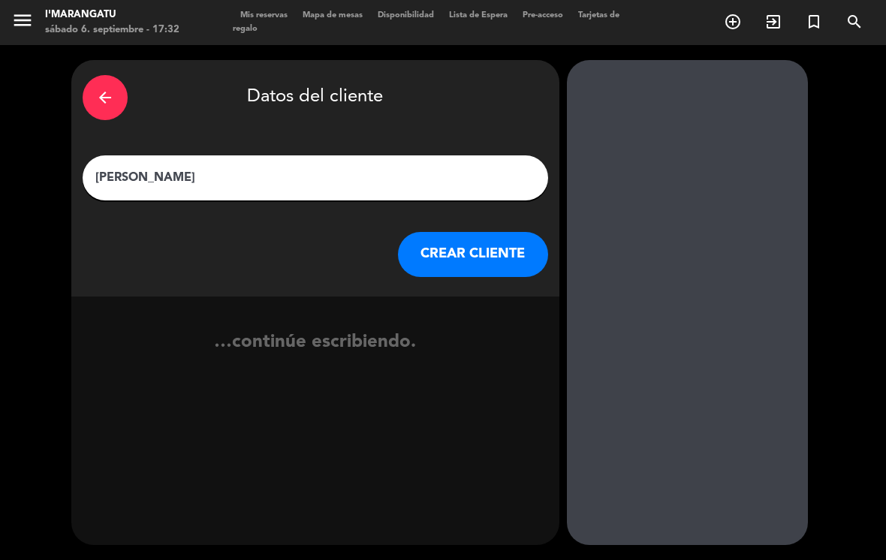
type input "[PERSON_NAME]"
click at [501, 232] on button "CREAR CLIENTE" at bounding box center [473, 254] width 150 height 45
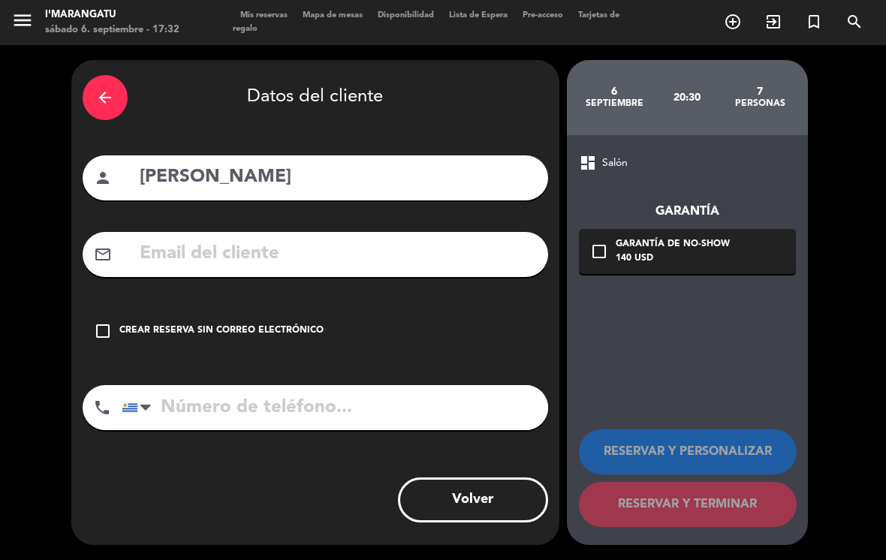
click at [260, 324] on div "Crear reserva sin correo electrónico" at bounding box center [221, 331] width 204 height 15
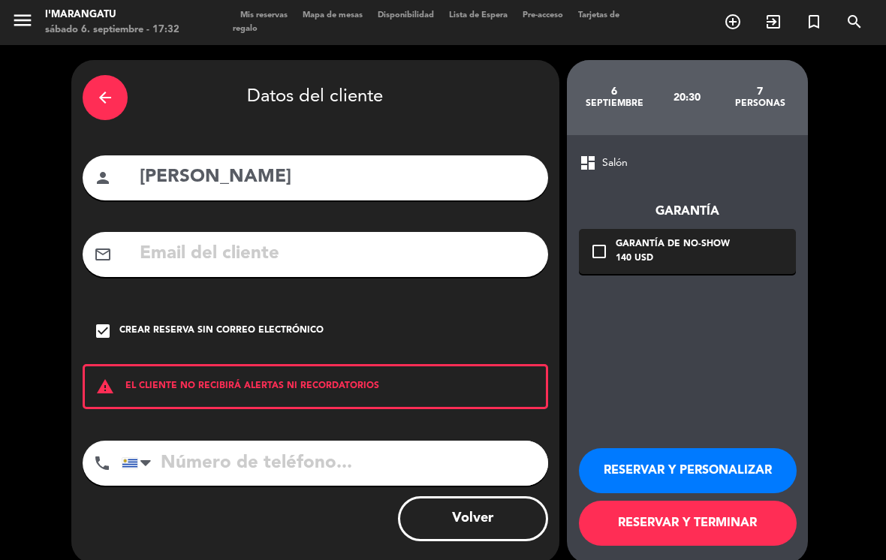
click at [676, 501] on button "RESERVAR Y TERMINAR" at bounding box center [688, 523] width 218 height 45
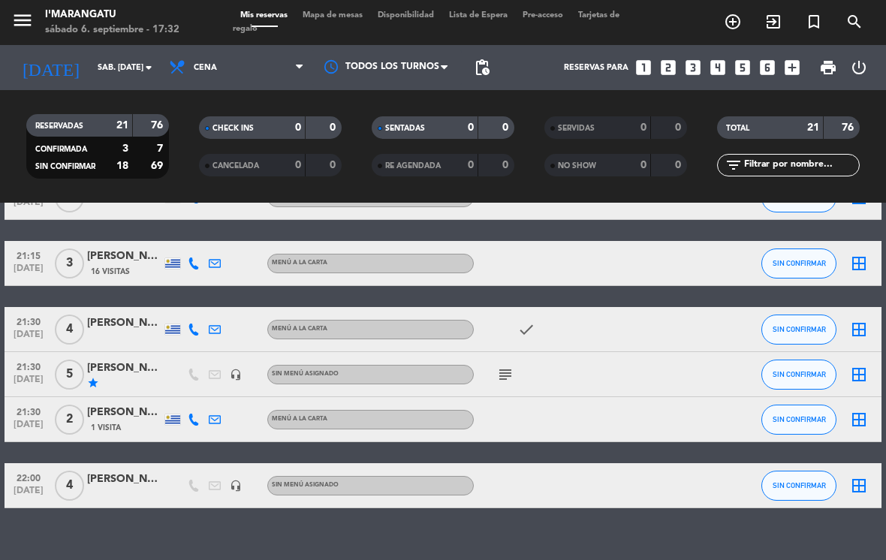
scroll to position [856, 0]
click at [666, 58] on icon "looks_two" at bounding box center [668, 68] width 20 height 20
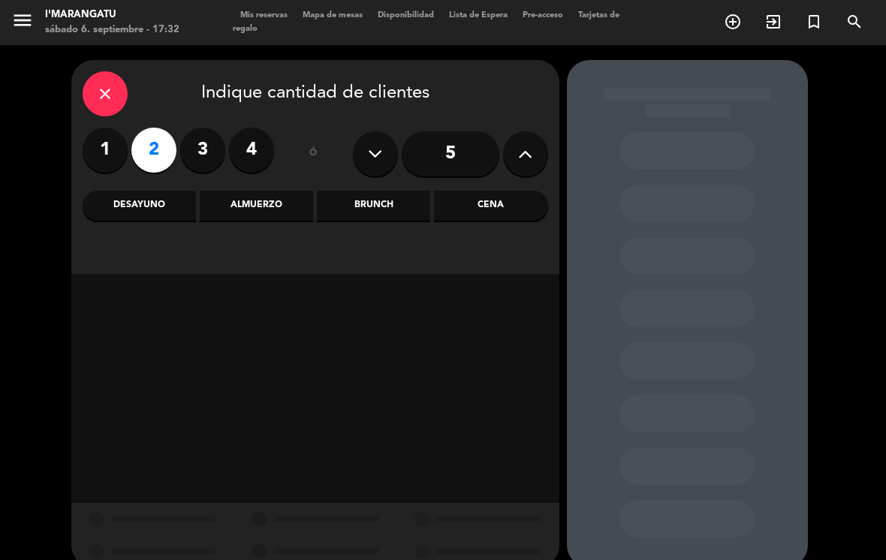
click at [490, 191] on div "Cena" at bounding box center [490, 206] width 113 height 30
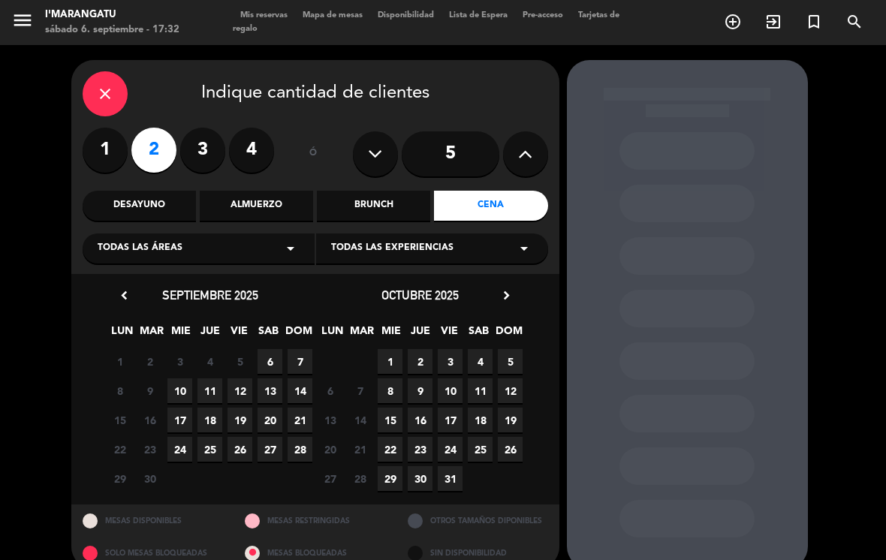
click at [263, 349] on span "6" at bounding box center [269, 361] width 25 height 25
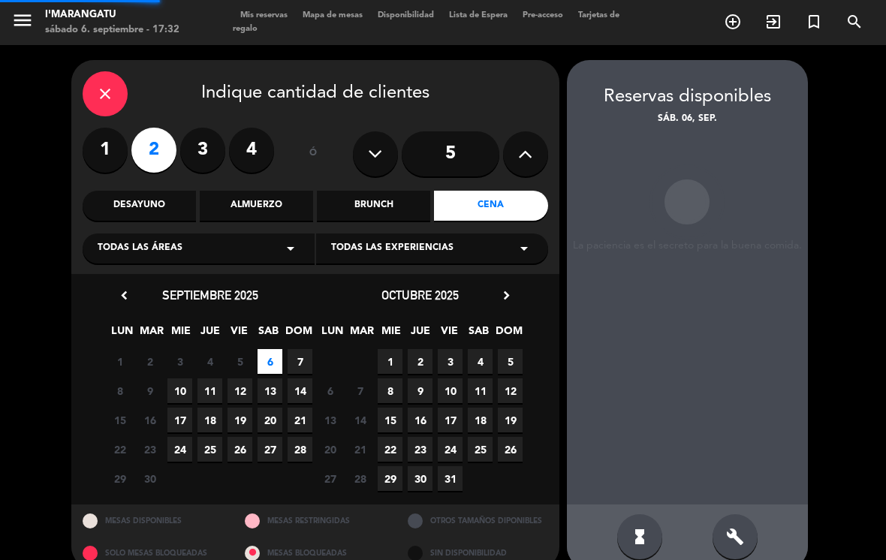
scroll to position [1, 0]
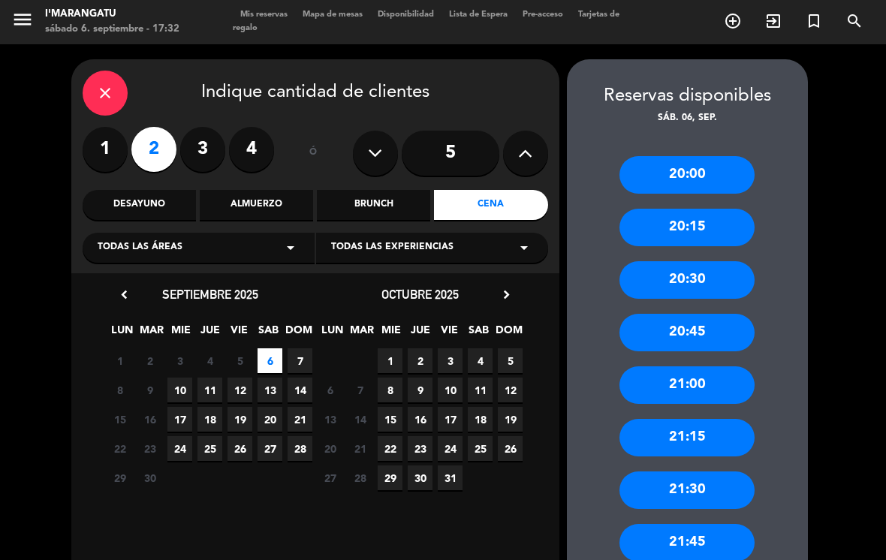
click at [711, 261] on div "20:30" at bounding box center [686, 280] width 135 height 38
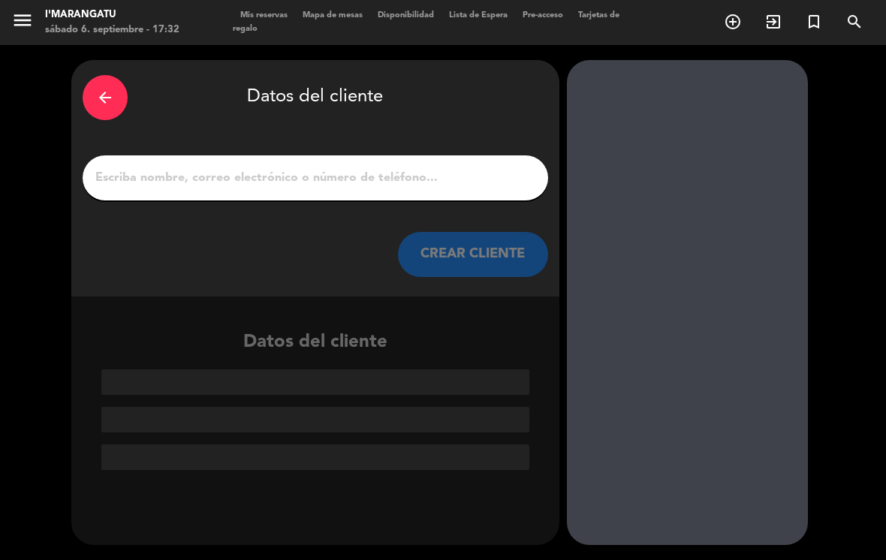
click at [422, 167] on input "1" at bounding box center [315, 177] width 443 height 21
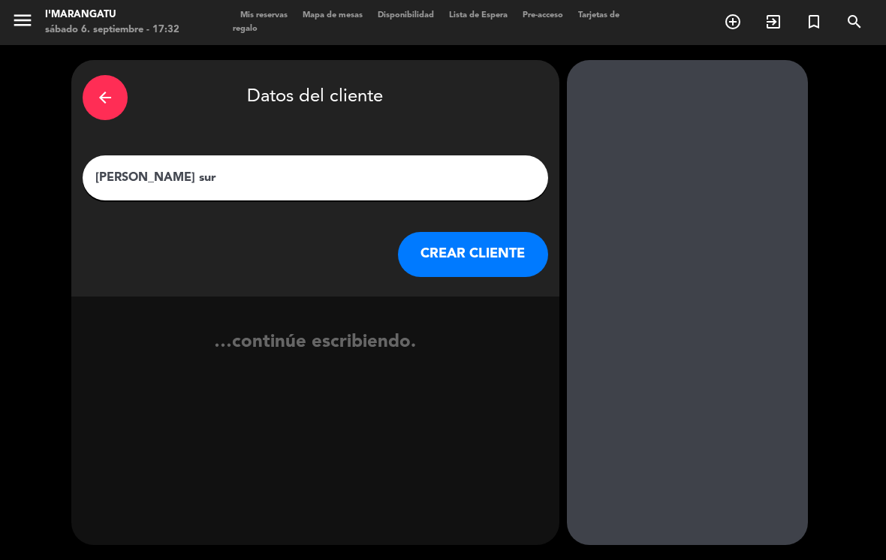
type input "[PERSON_NAME]"
click at [490, 232] on button "CREAR CLIENTE" at bounding box center [473, 254] width 150 height 45
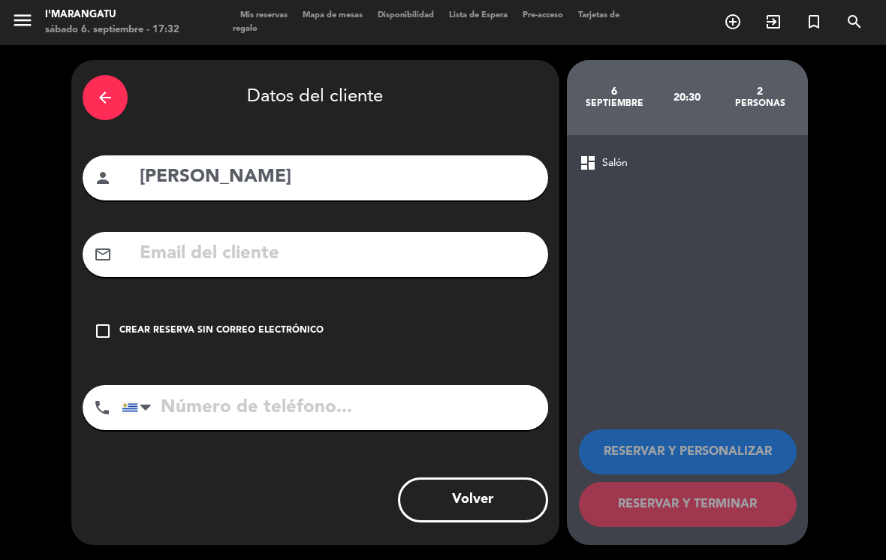
click at [266, 308] on div "check_box_outline_blank Crear reserva sin correo electrónico" at bounding box center [315, 330] width 465 height 45
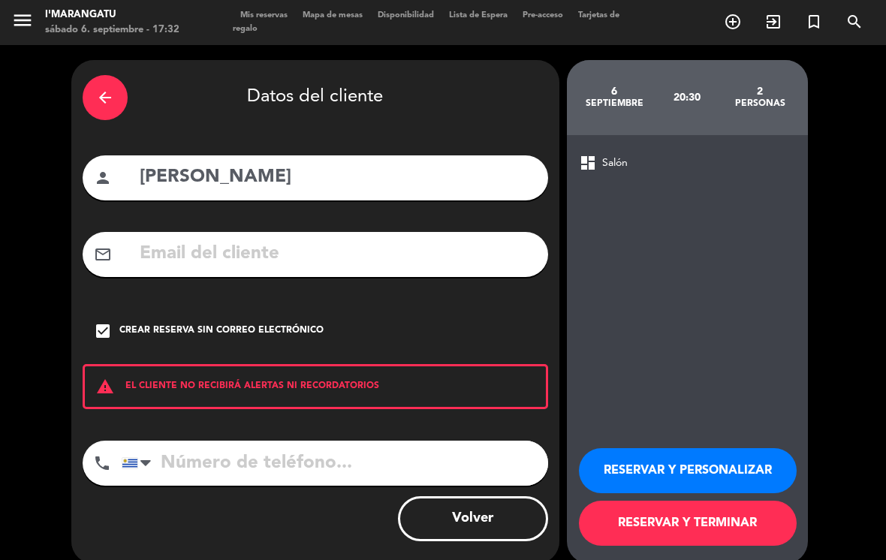
click at [670, 501] on button "RESERVAR Y TERMINAR" at bounding box center [688, 523] width 218 height 45
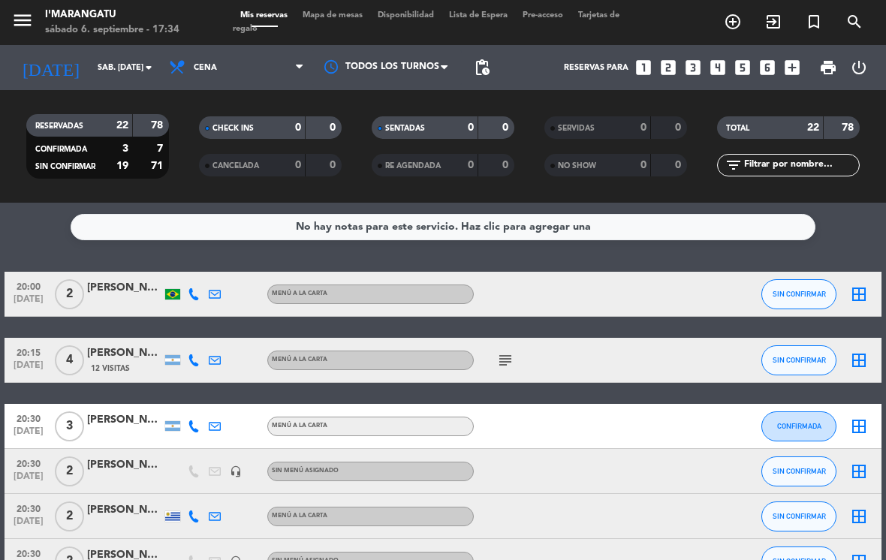
click at [769, 58] on icon "looks_6" at bounding box center [767, 68] width 20 height 20
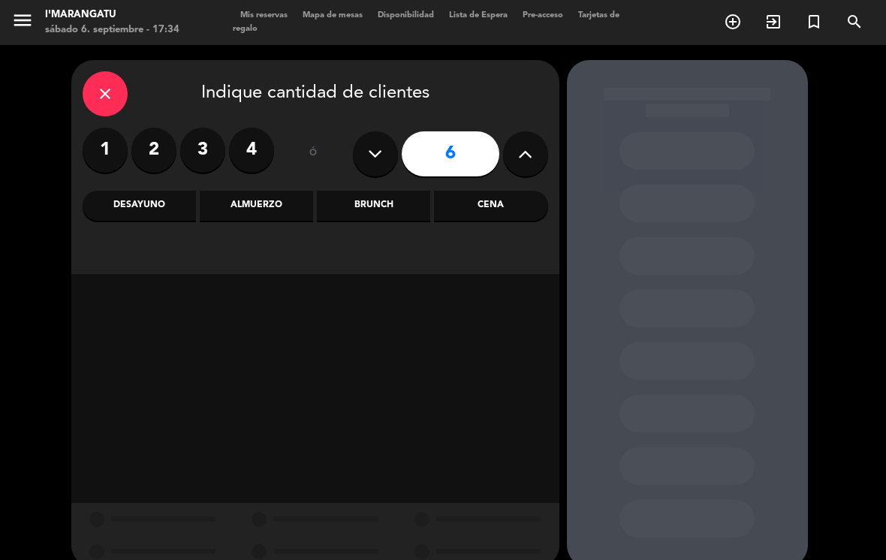
click at [479, 191] on div "Cena" at bounding box center [490, 206] width 113 height 30
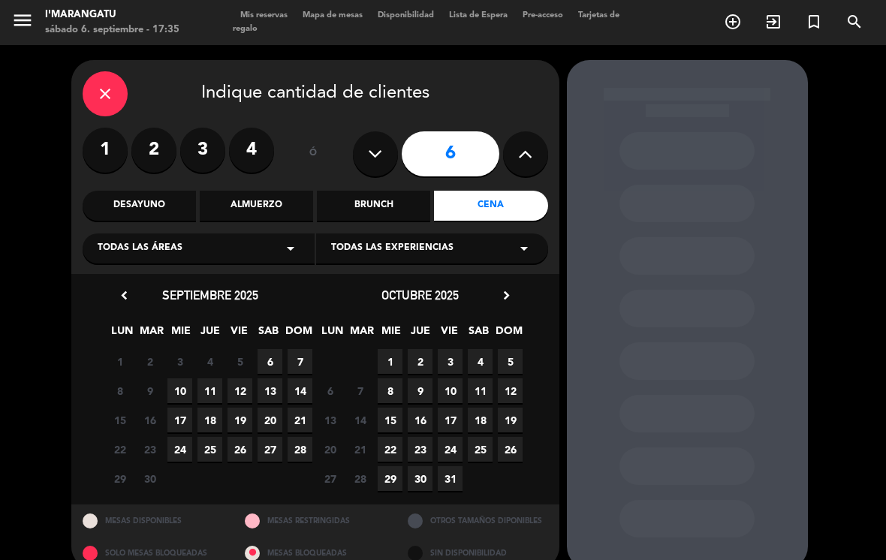
click at [119, 83] on div "close" at bounding box center [105, 93] width 45 height 45
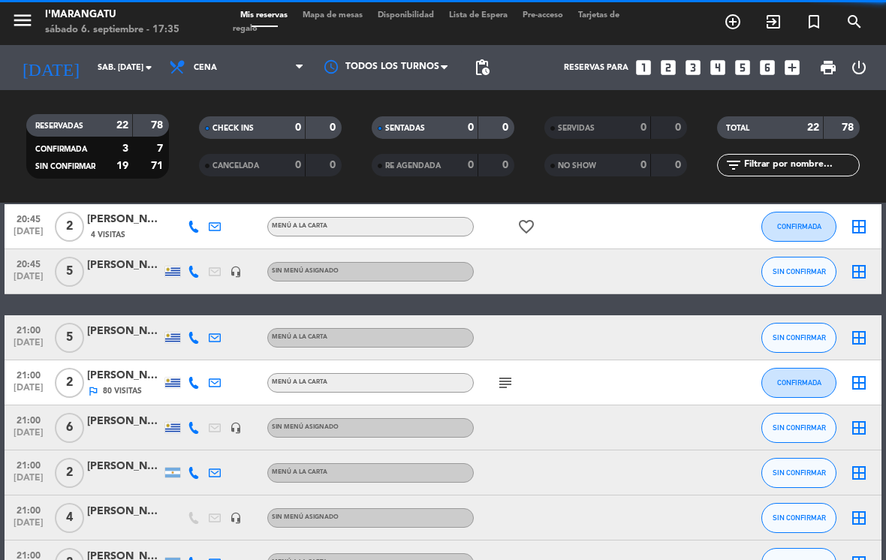
scroll to position [447, 0]
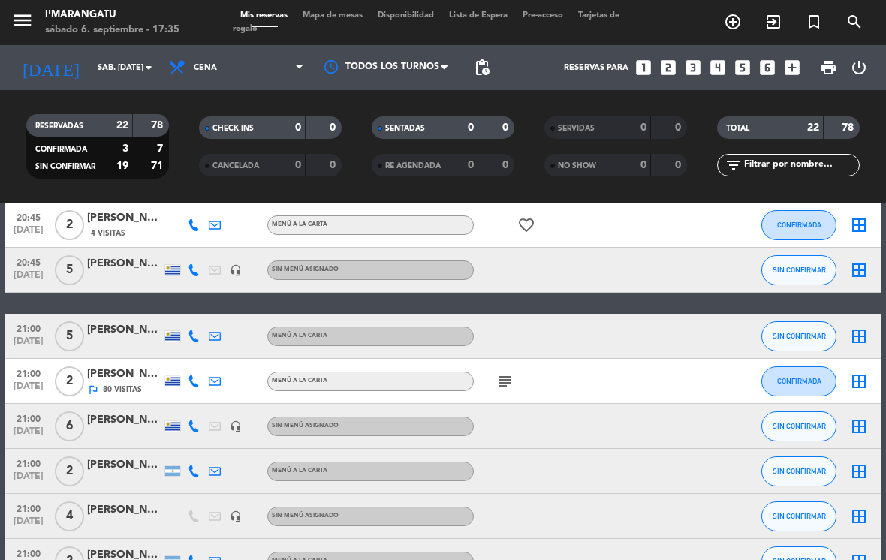
click at [542, 404] on div at bounding box center [537, 426] width 126 height 44
click at [120, 411] on div "[PERSON_NAME]" at bounding box center [124, 419] width 75 height 17
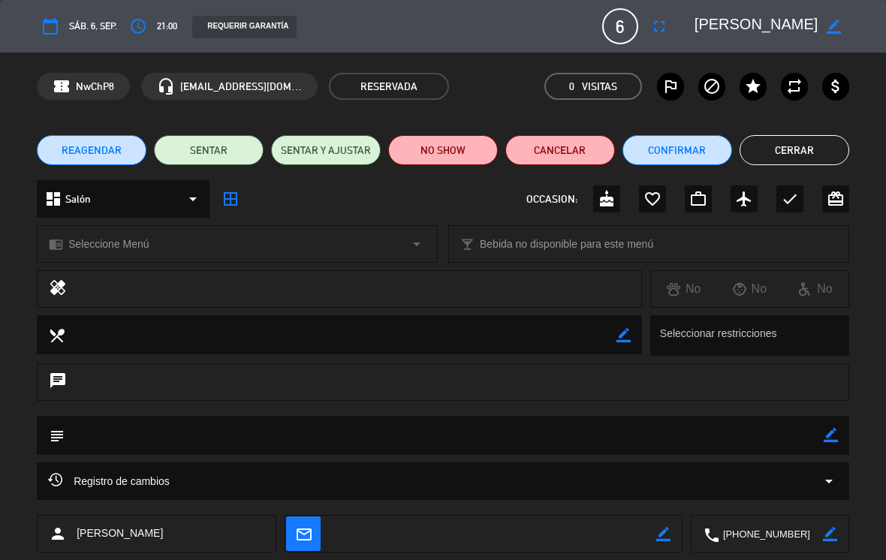
click at [619, 26] on span "6" at bounding box center [620, 26] width 36 height 36
click at [831, 26] on icon "border_color" at bounding box center [833, 27] width 14 height 14
click at [736, 28] on textarea at bounding box center [756, 26] width 124 height 27
click at [611, 23] on span "6" at bounding box center [620, 26] width 36 height 36
click at [633, 23] on span "6" at bounding box center [620, 26] width 36 height 36
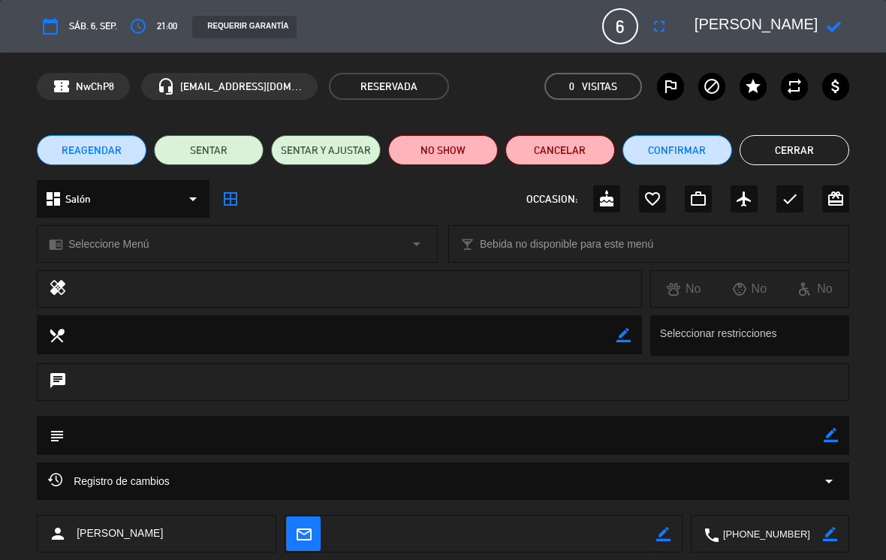
click at [652, 27] on icon "fullscreen" at bounding box center [659, 26] width 18 height 18
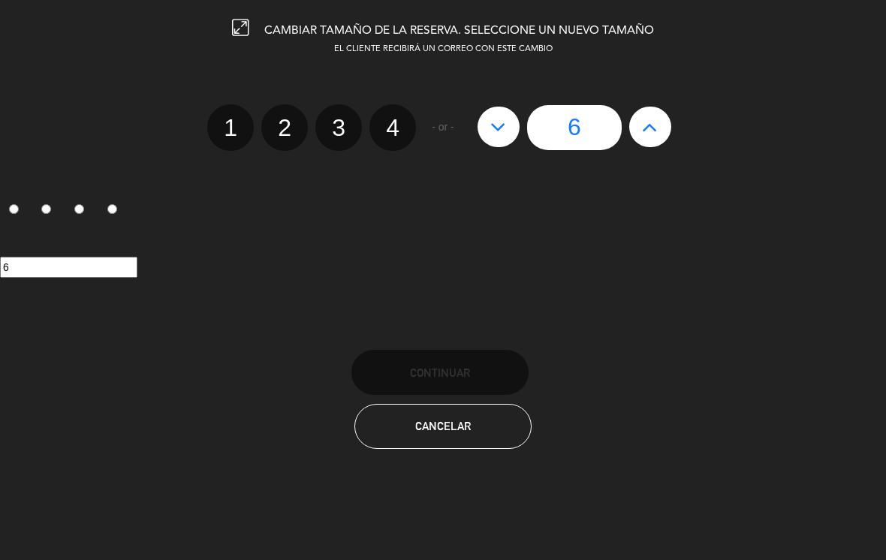
click at [649, 132] on icon at bounding box center [650, 127] width 16 height 24
type input "7"
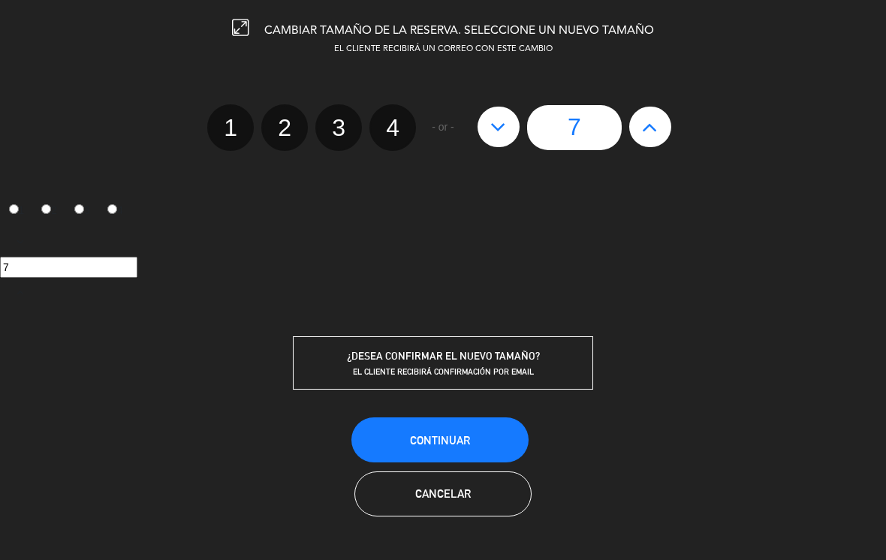
click at [443, 444] on span "Continuar" at bounding box center [440, 440] width 60 height 13
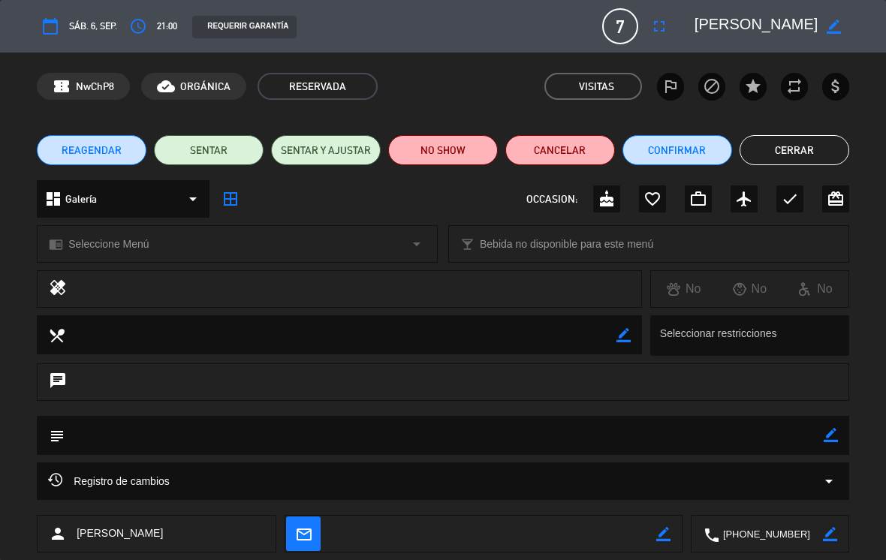
click at [807, 155] on button "Cerrar" at bounding box center [794, 150] width 110 height 30
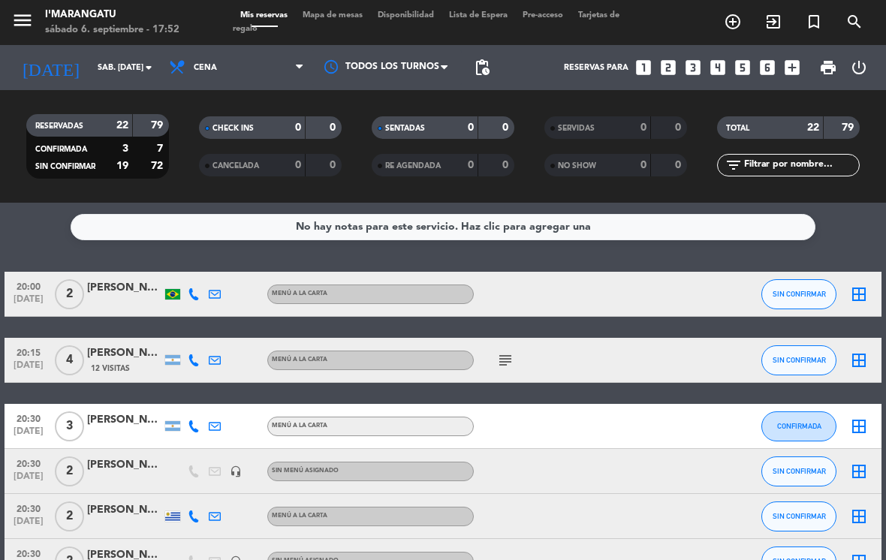
scroll to position [0, 0]
click at [671, 58] on icon "looks_two" at bounding box center [668, 68] width 20 height 20
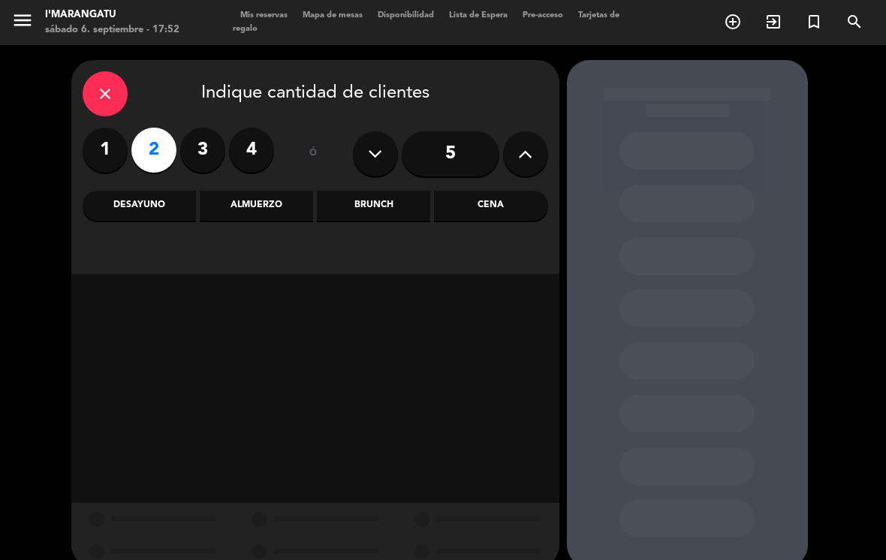
click at [498, 191] on div "Cena" at bounding box center [490, 206] width 113 height 30
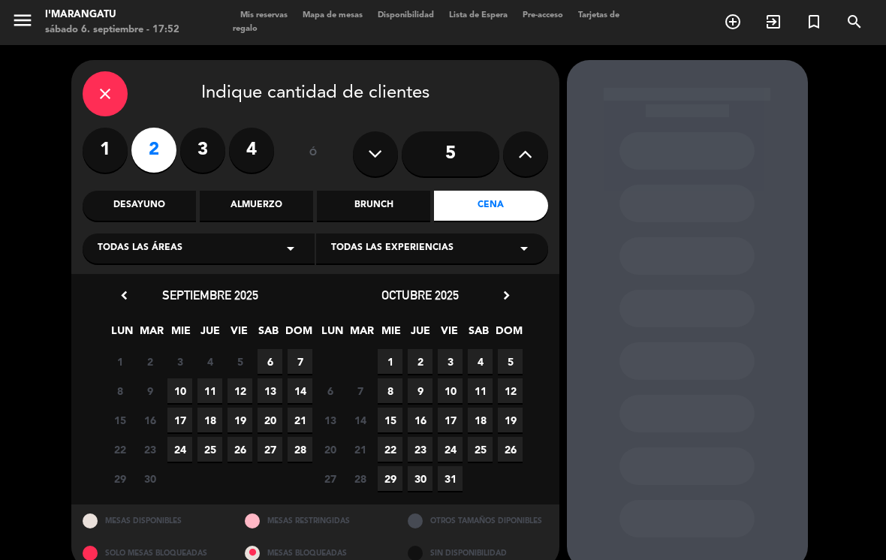
click at [275, 349] on span "6" at bounding box center [269, 361] width 25 height 25
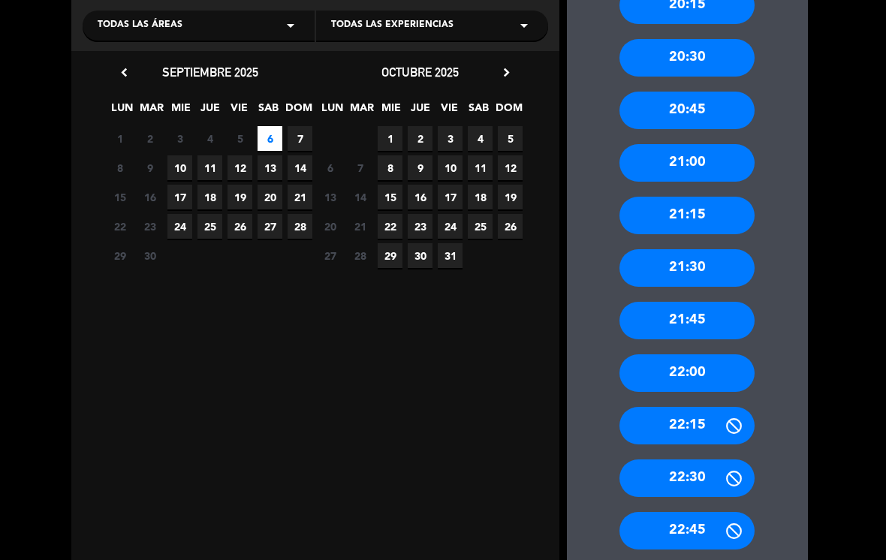
scroll to position [224, 0]
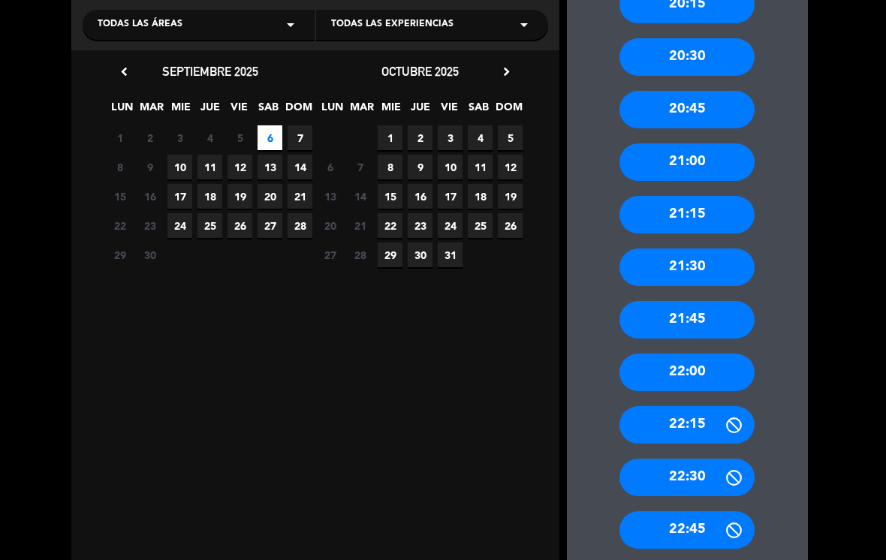
click at [714, 459] on div "22:30" at bounding box center [686, 478] width 135 height 38
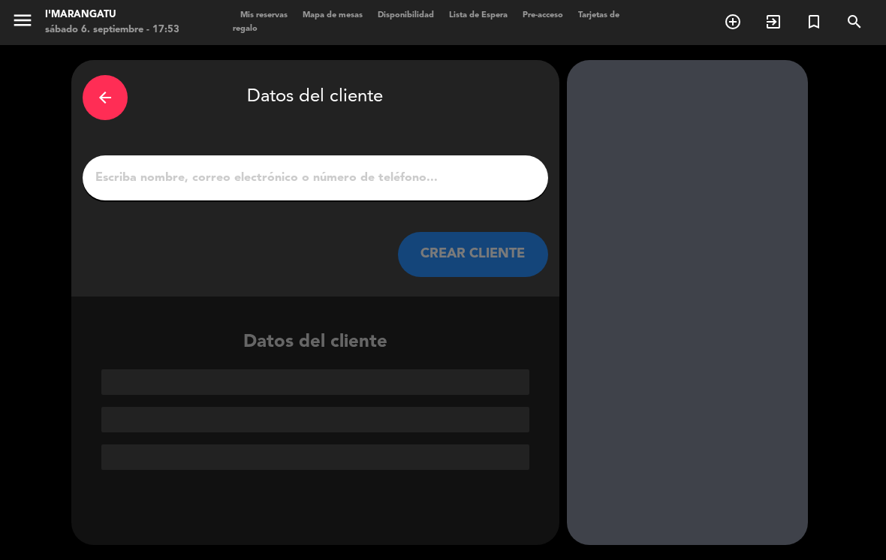
scroll to position [0, 0]
click at [426, 167] on input "1" at bounding box center [315, 177] width 443 height 21
type input "E"
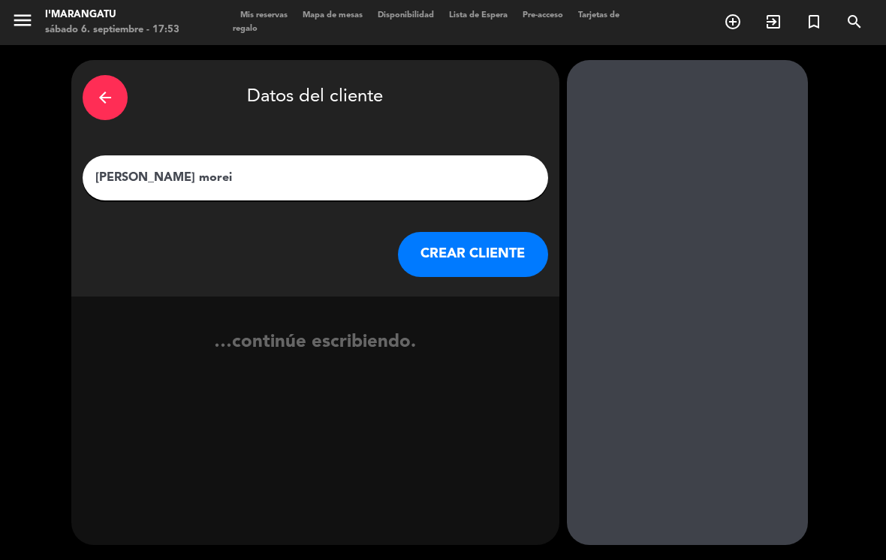
type input "[PERSON_NAME] moreir"
click at [498, 242] on button "CREAR CLIENTE" at bounding box center [473, 254] width 150 height 45
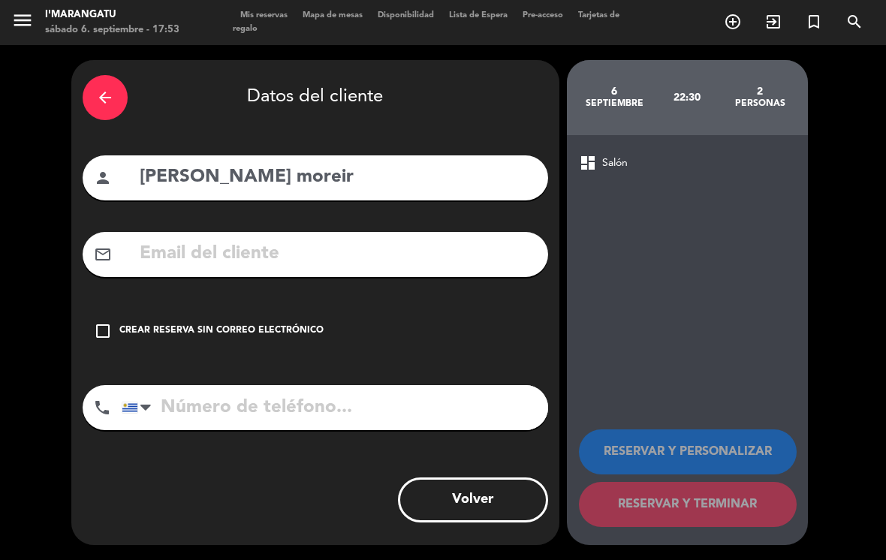
click at [375, 162] on input "[PERSON_NAME] moreir" at bounding box center [337, 177] width 399 height 31
type input "[PERSON_NAME]"
click at [652, 191] on div "dashboard Salón RESERVAR Y PERSONALIZAR RESERVAR Y TERMINAR" at bounding box center [687, 340] width 241 height 410
click at [251, 308] on div "check_box_outline_blank Crear reserva sin correo electrónico" at bounding box center [315, 330] width 465 height 45
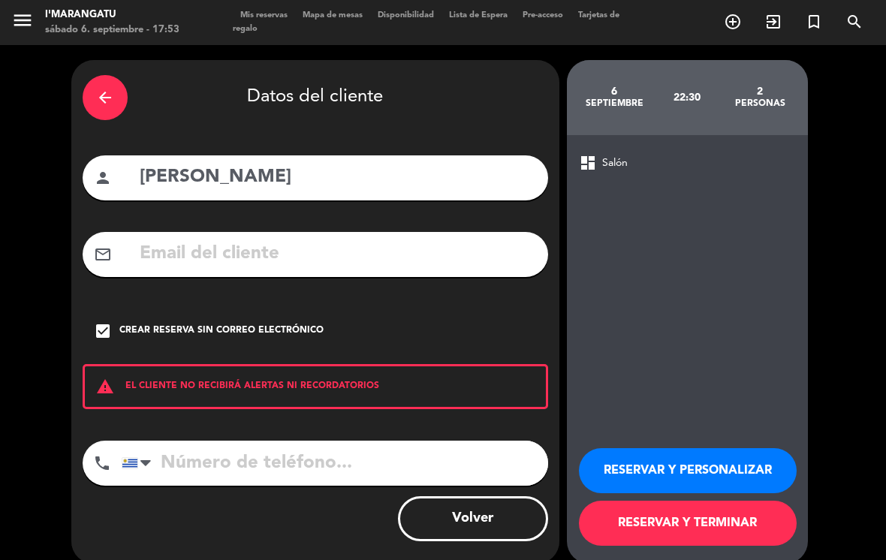
click at [700, 505] on button "RESERVAR Y TERMINAR" at bounding box center [688, 523] width 218 height 45
